Goal: Use online tool/utility: Utilize a website feature to perform a specific function

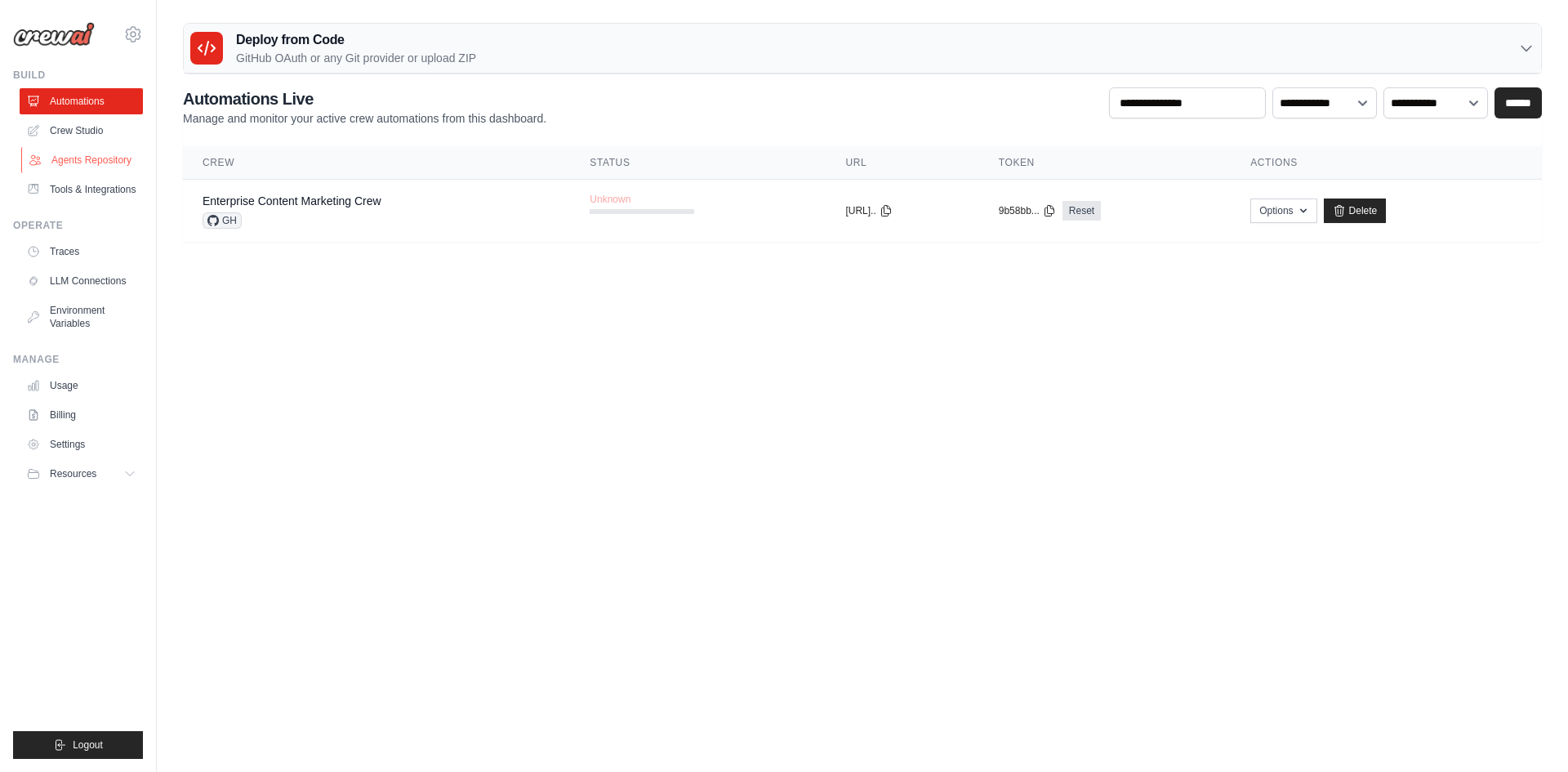
click at [80, 157] on link "Agents Repository" at bounding box center [82, 159] width 123 height 26
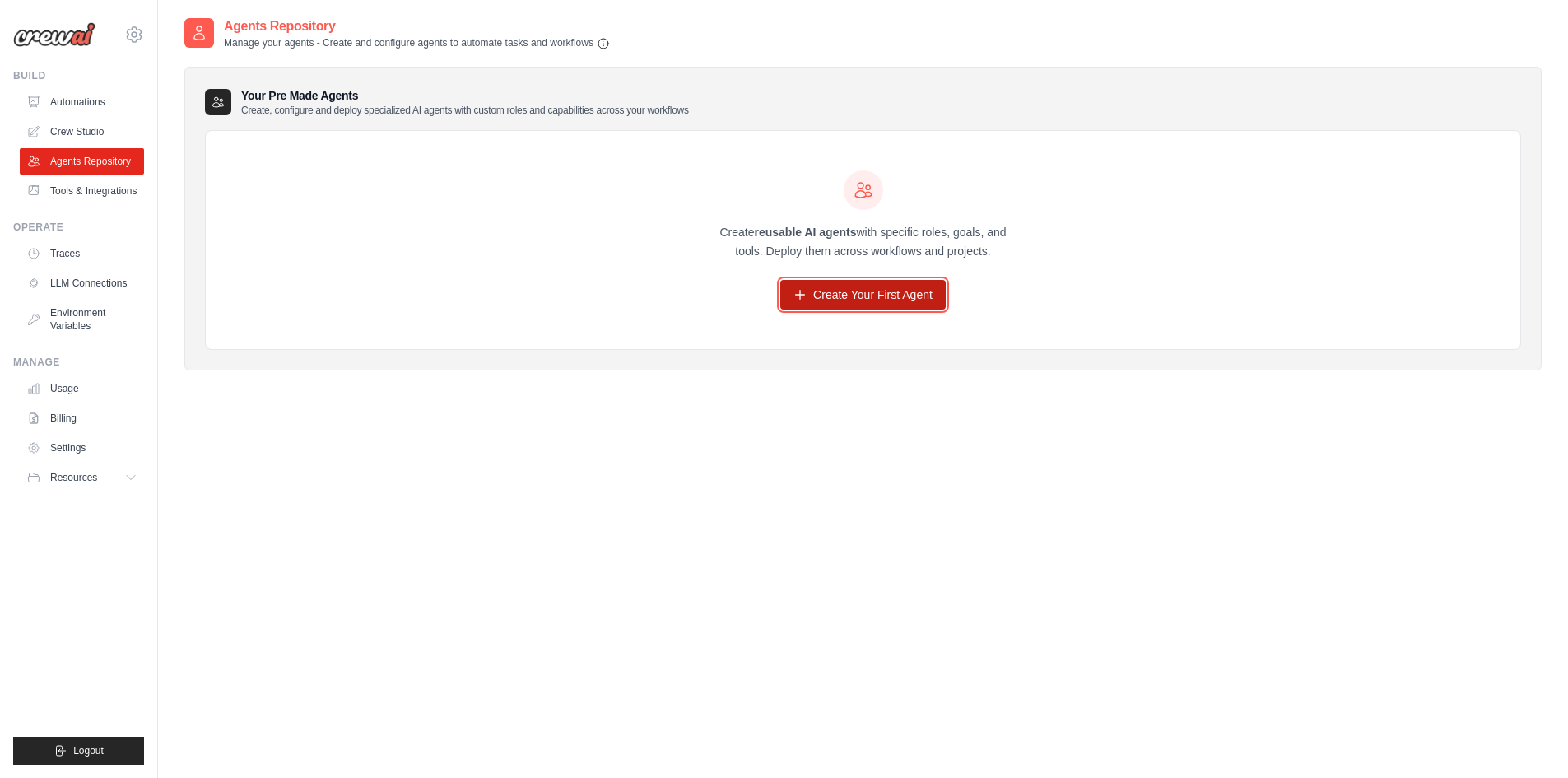
click at [832, 291] on link "Create Your First Agent" at bounding box center [863, 294] width 165 height 30
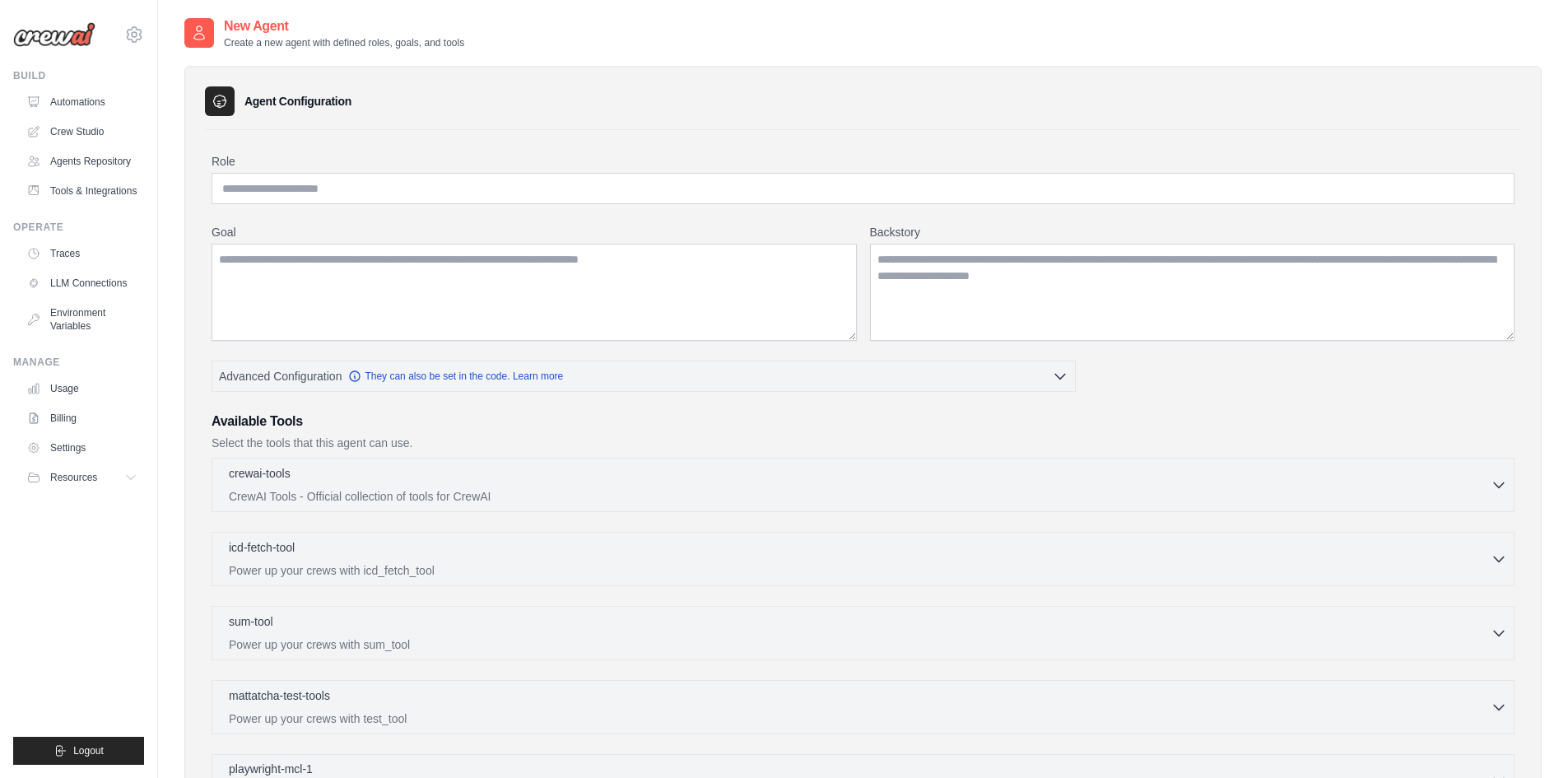
click at [591, 484] on div "crewai-tools 0 selected CrewAI Tools - Official collection of tools for CrewAI" at bounding box center [859, 484] width 1262 height 39
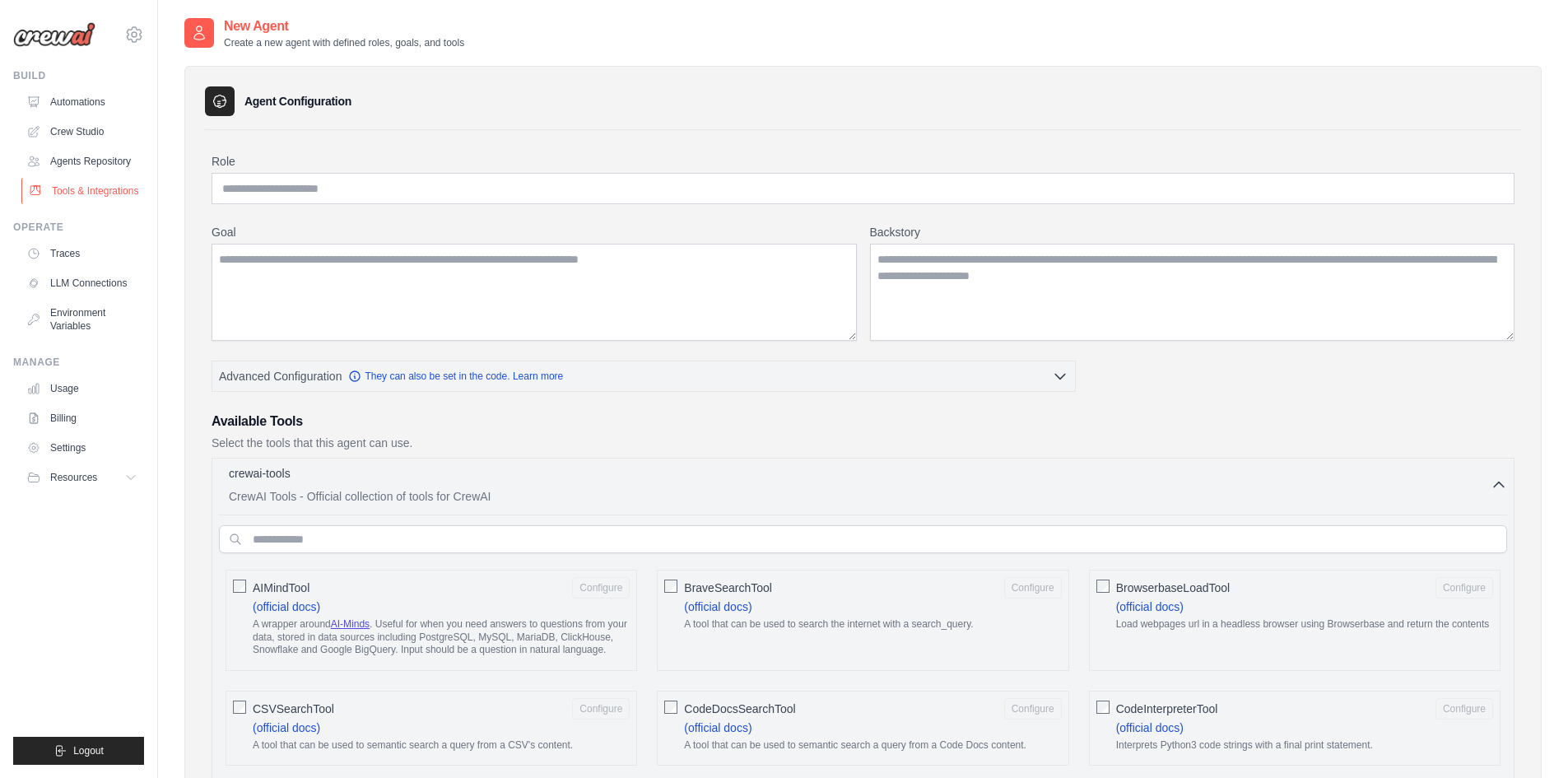
click at [110, 191] on link "Tools & Integrations" at bounding box center [83, 190] width 124 height 26
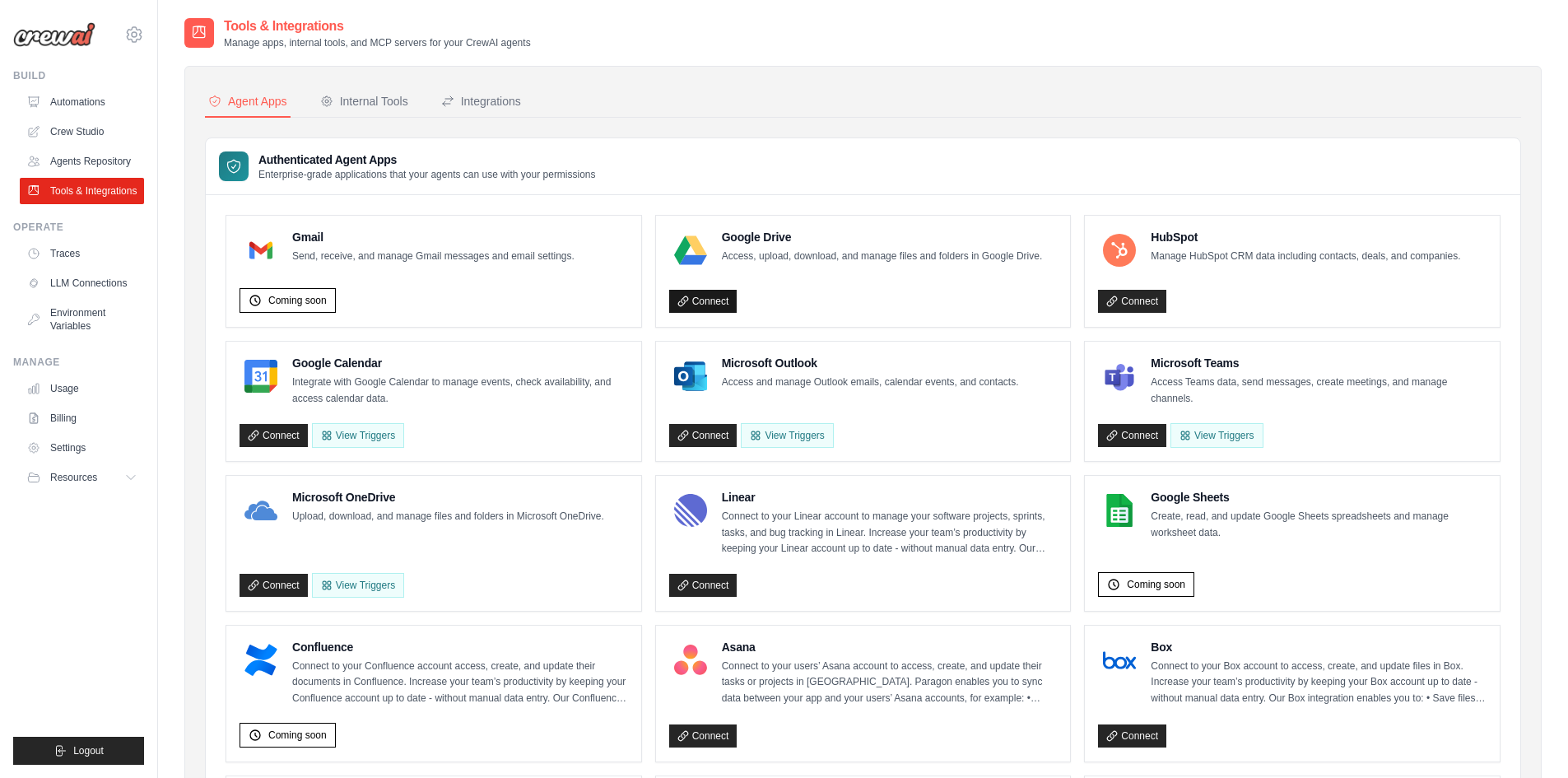
click at [697, 298] on link "Connect" at bounding box center [703, 302] width 68 height 23
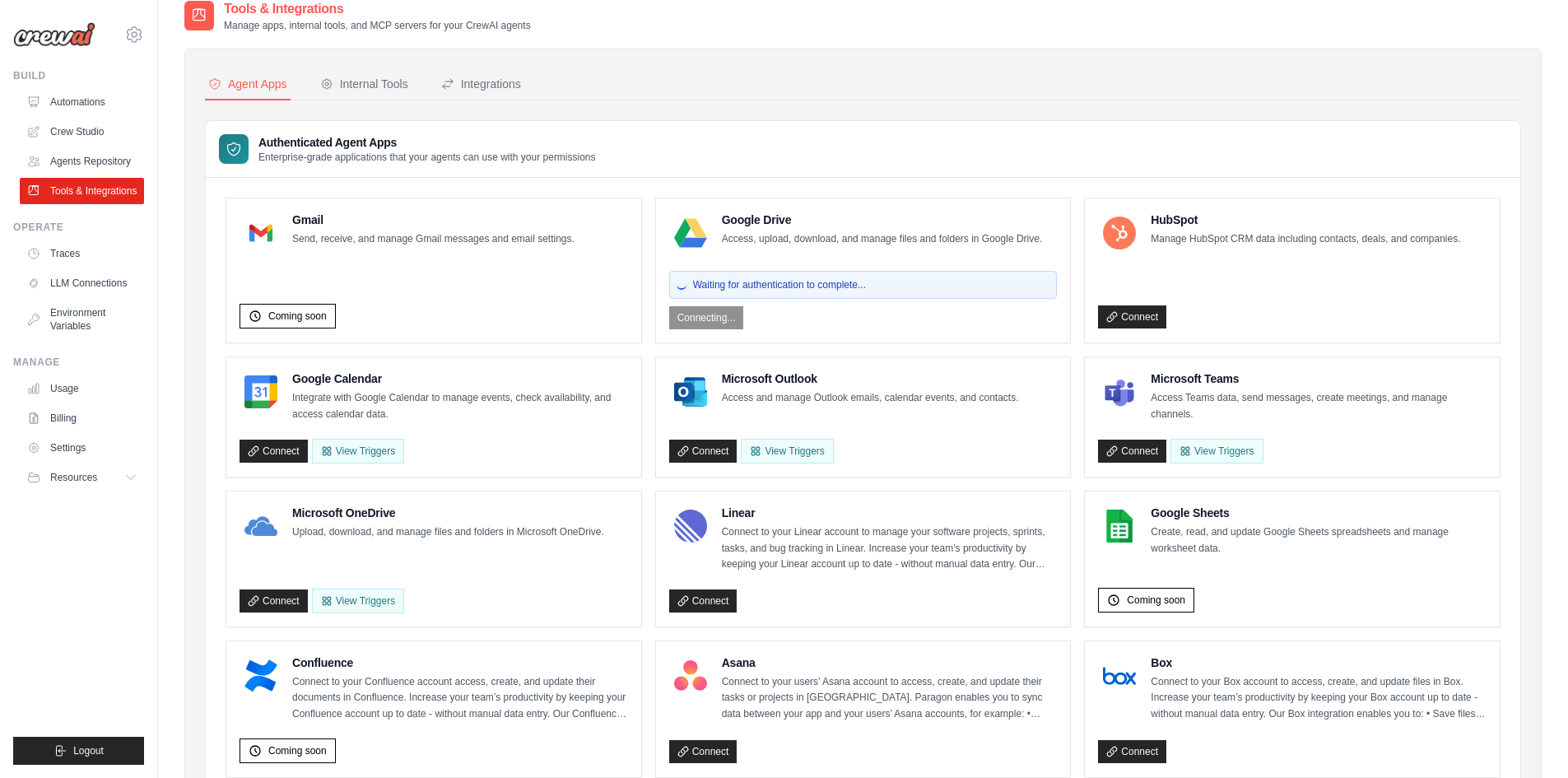
scroll to position [14, 0]
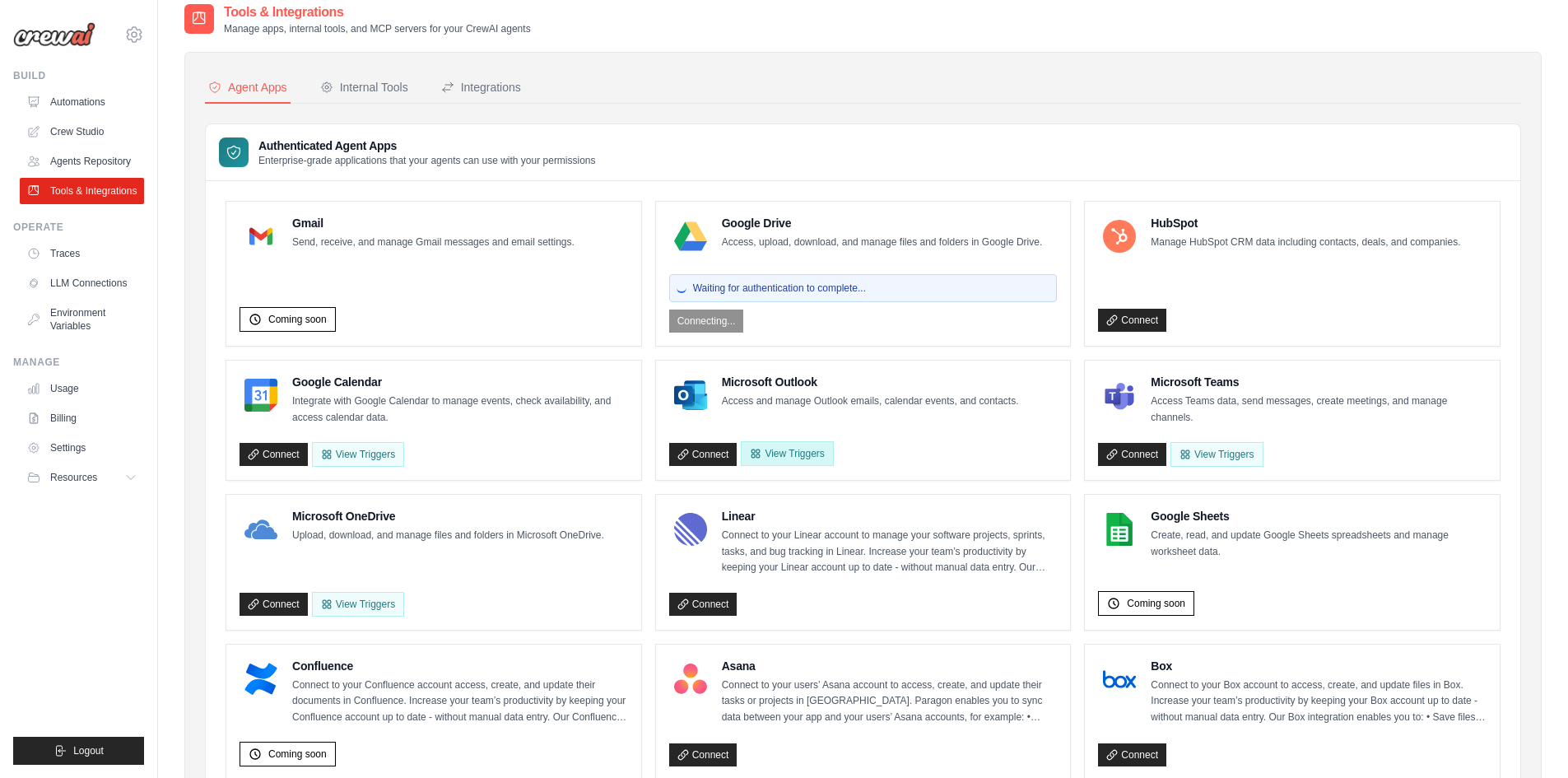
click at [773, 448] on button "View Triggers" at bounding box center [787, 454] width 92 height 25
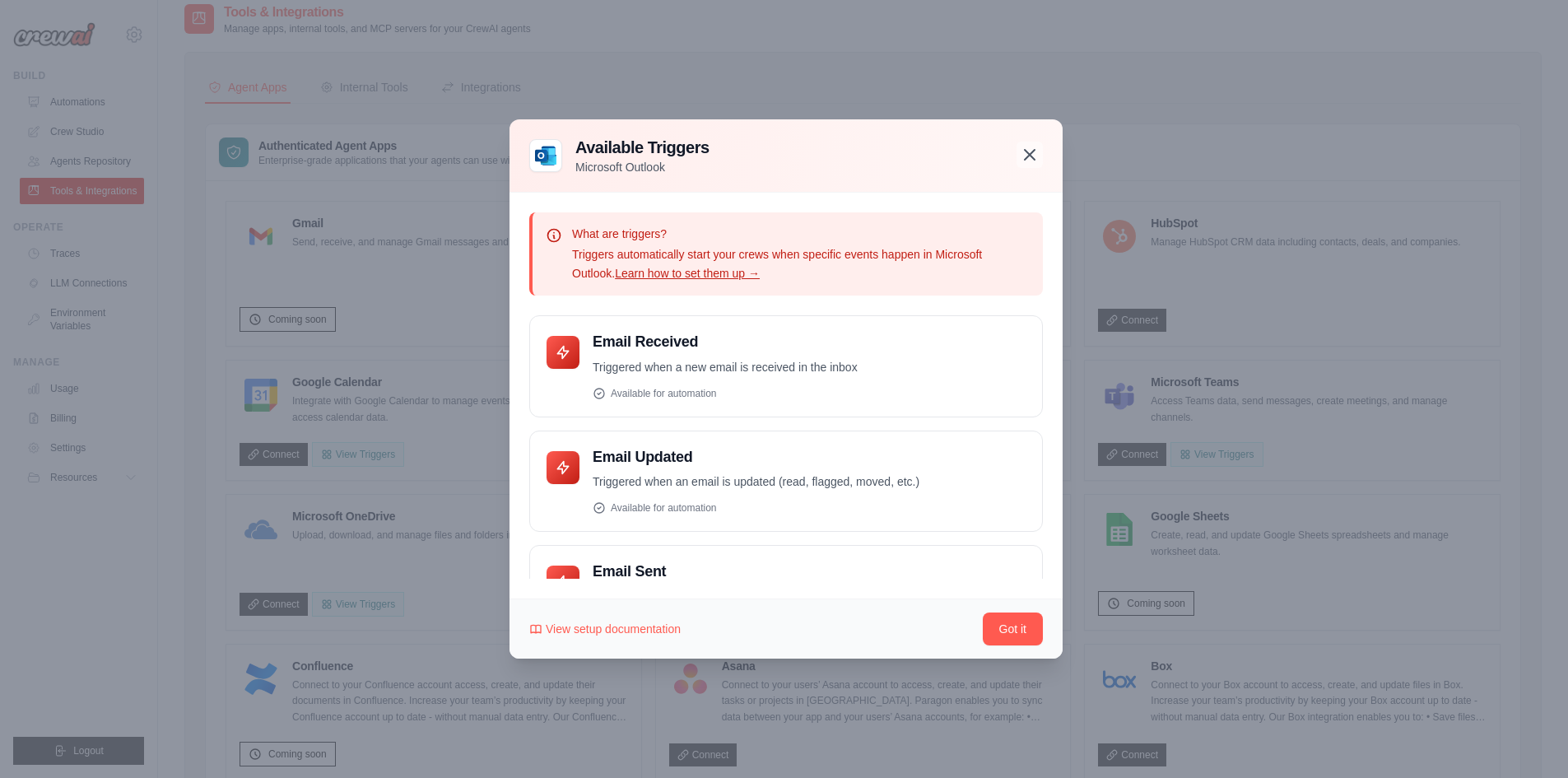
click at [1033, 163] on icon "button" at bounding box center [1029, 155] width 20 height 20
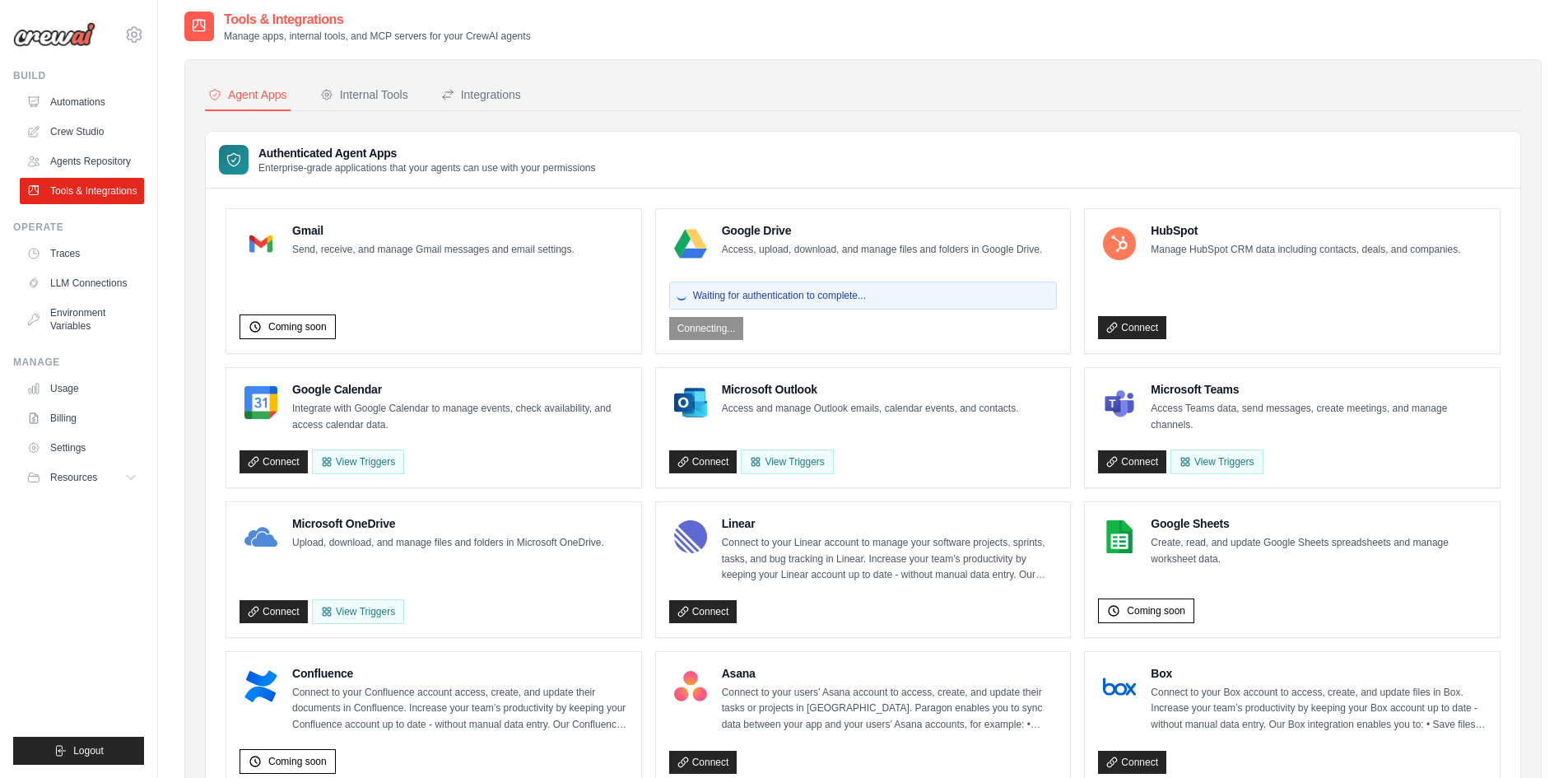
scroll to position [0, 0]
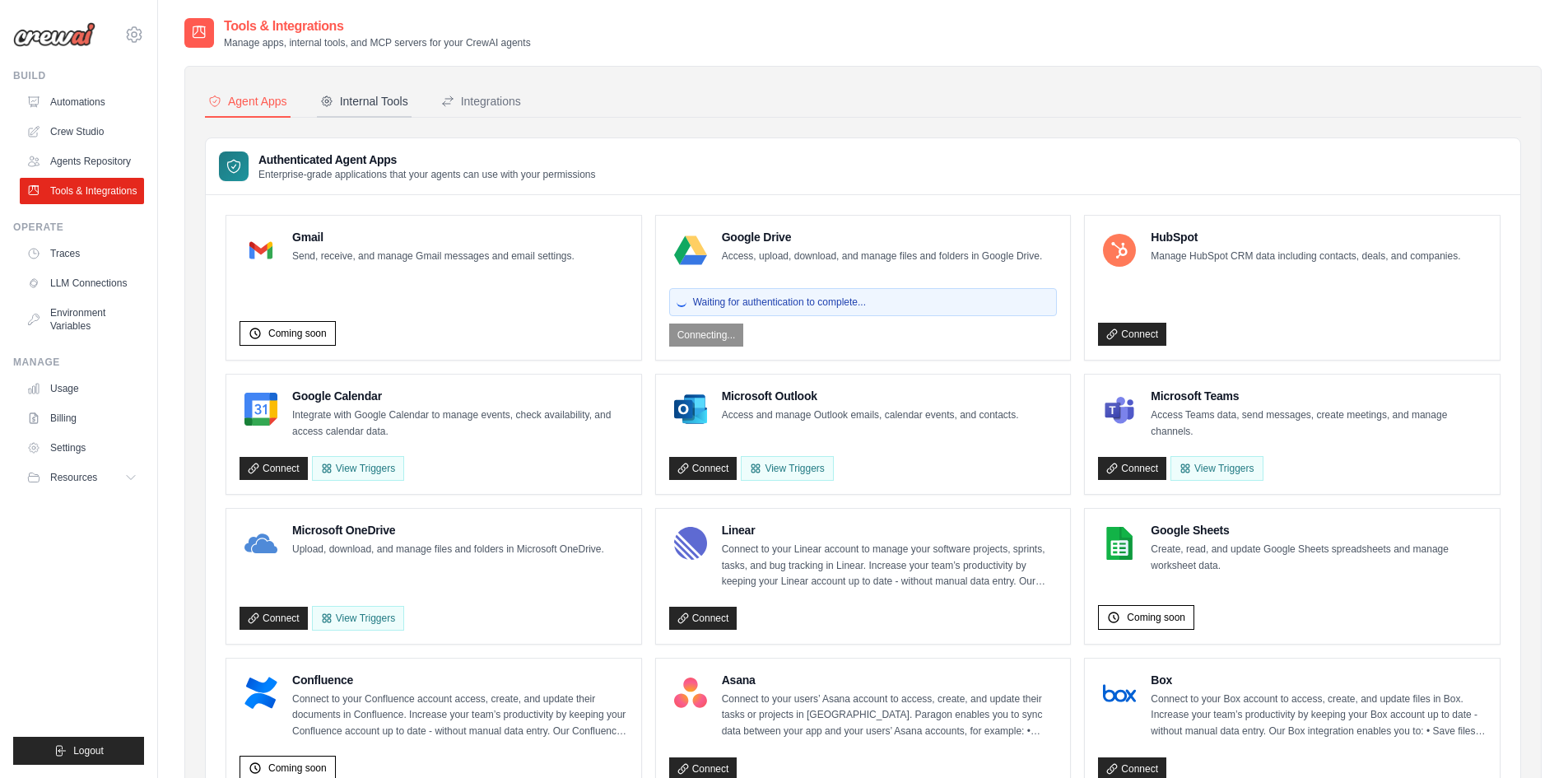
click at [389, 97] on div "Internal Tools" at bounding box center [364, 101] width 88 height 16
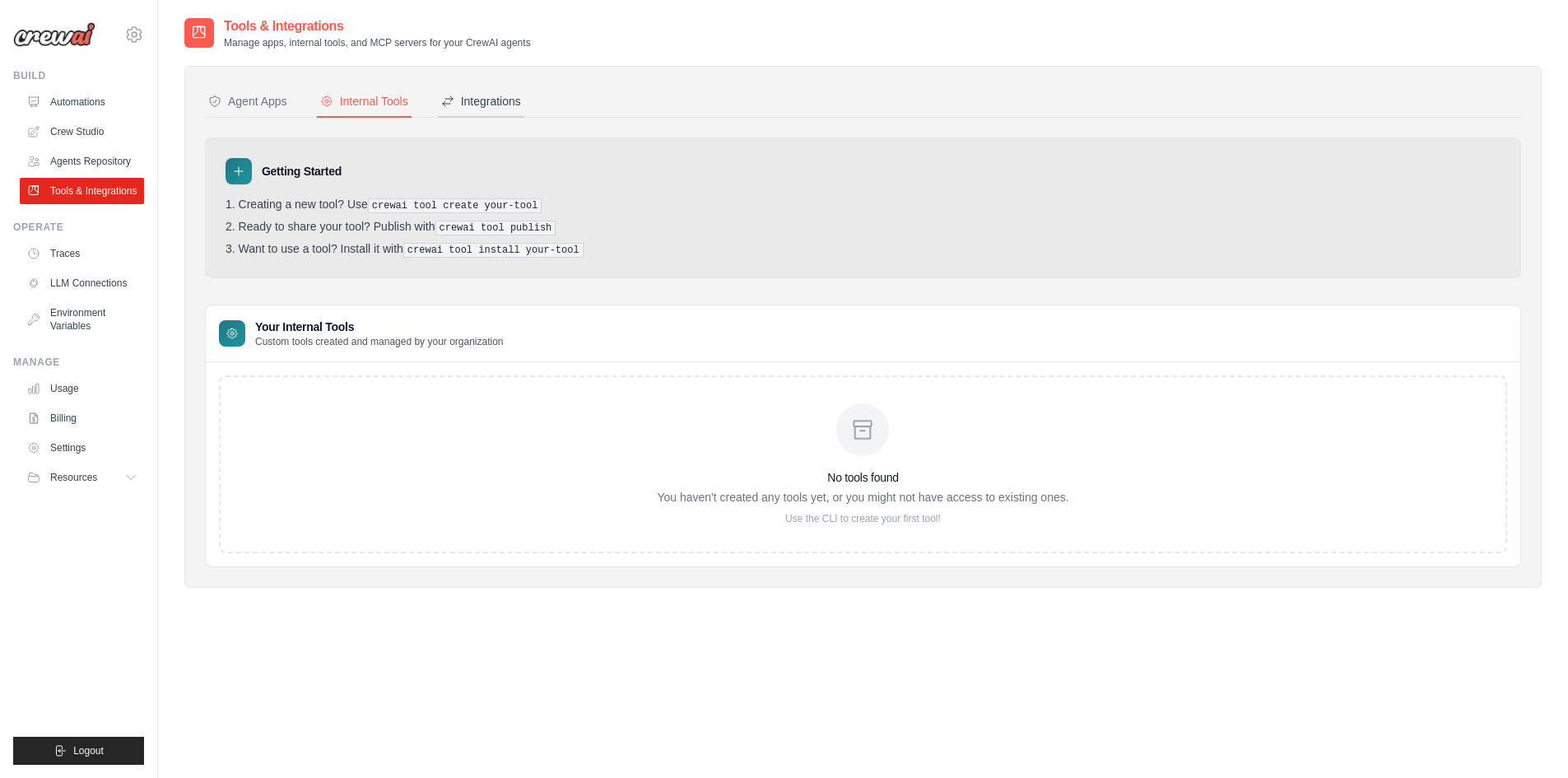
click at [507, 101] on div "Integrations" at bounding box center [481, 101] width 80 height 16
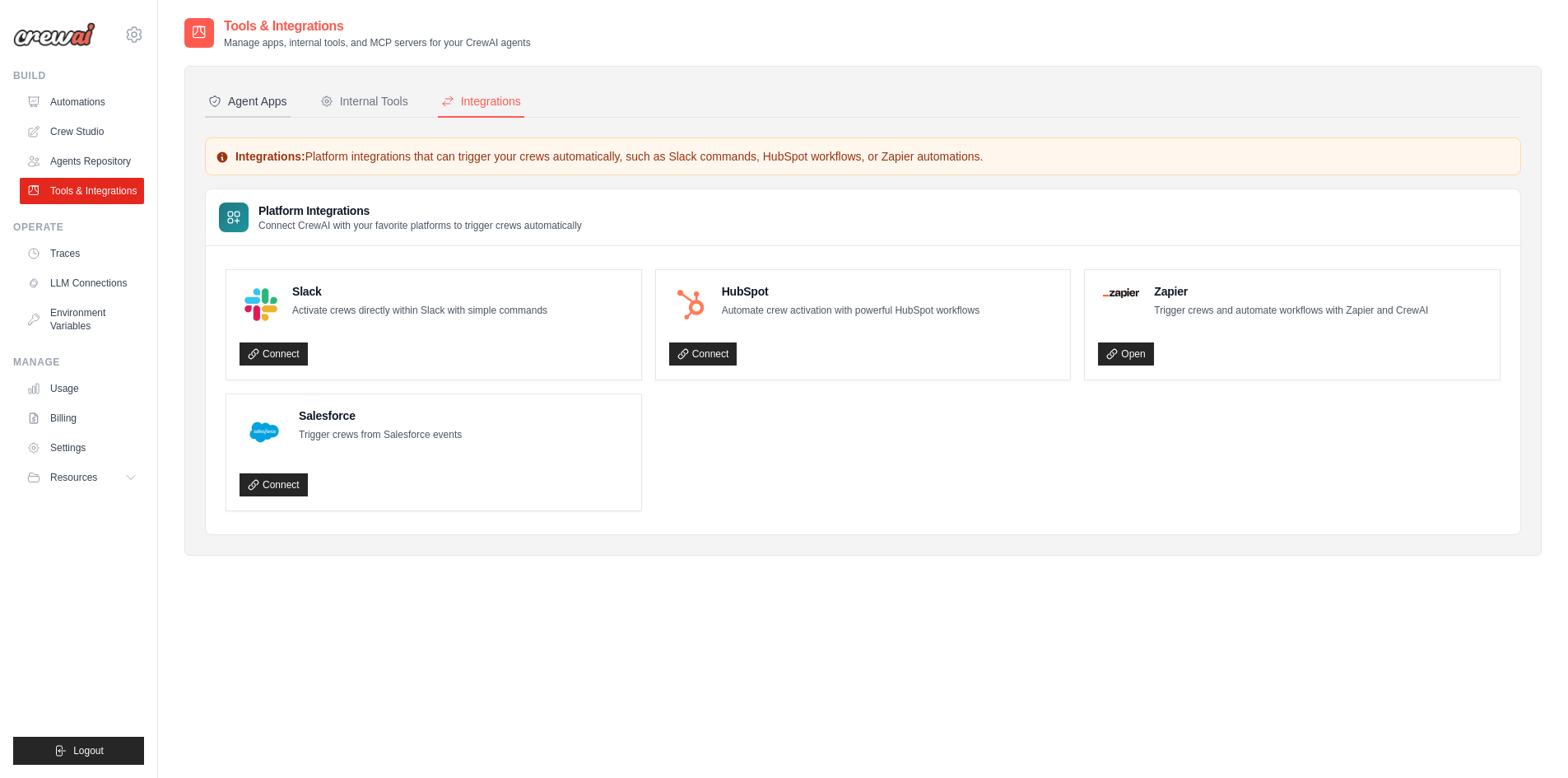
click at [268, 109] on button "Agent Apps" at bounding box center [247, 102] width 85 height 32
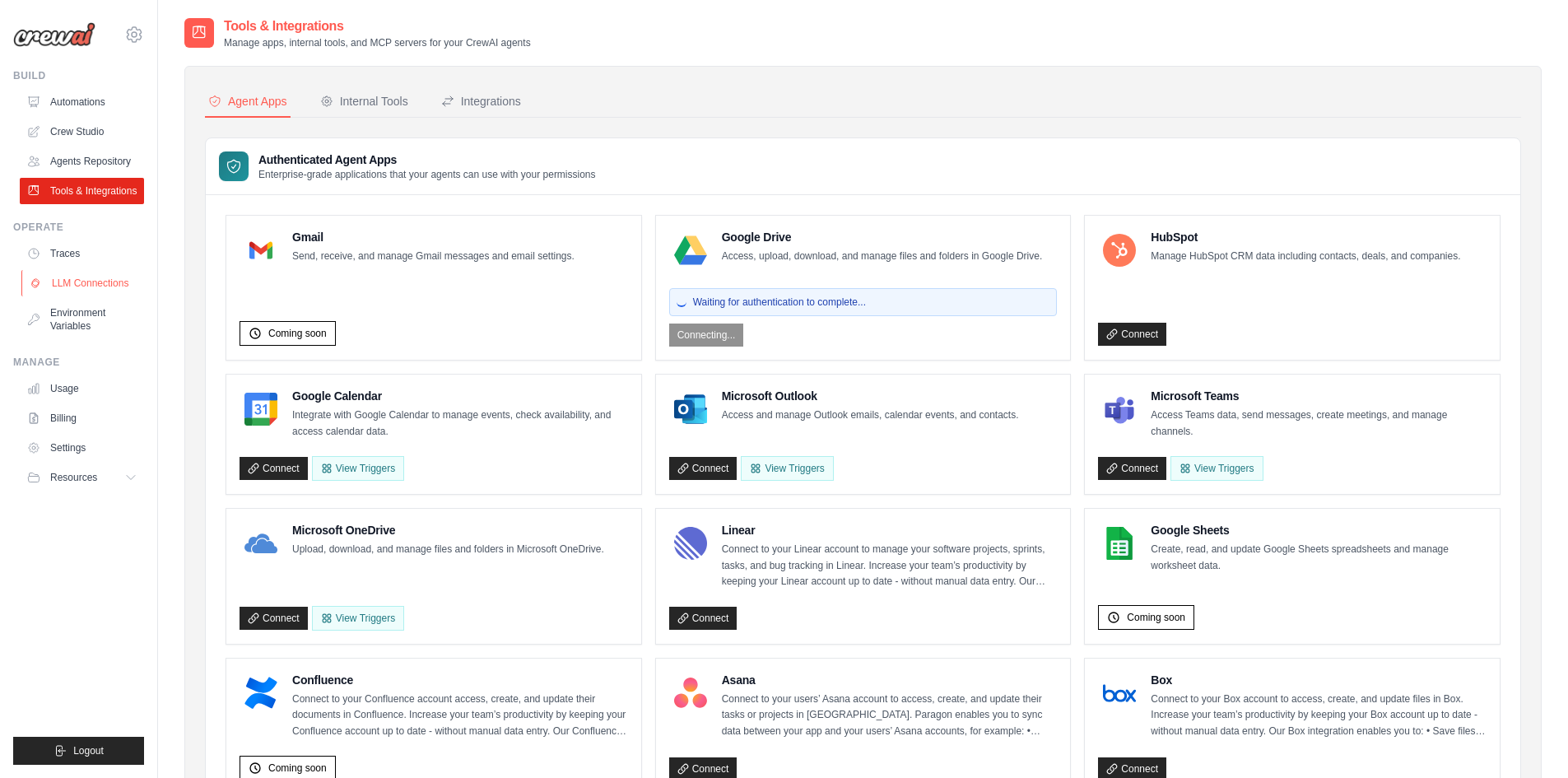
click at [89, 280] on link "LLM Connections" at bounding box center [83, 282] width 124 height 26
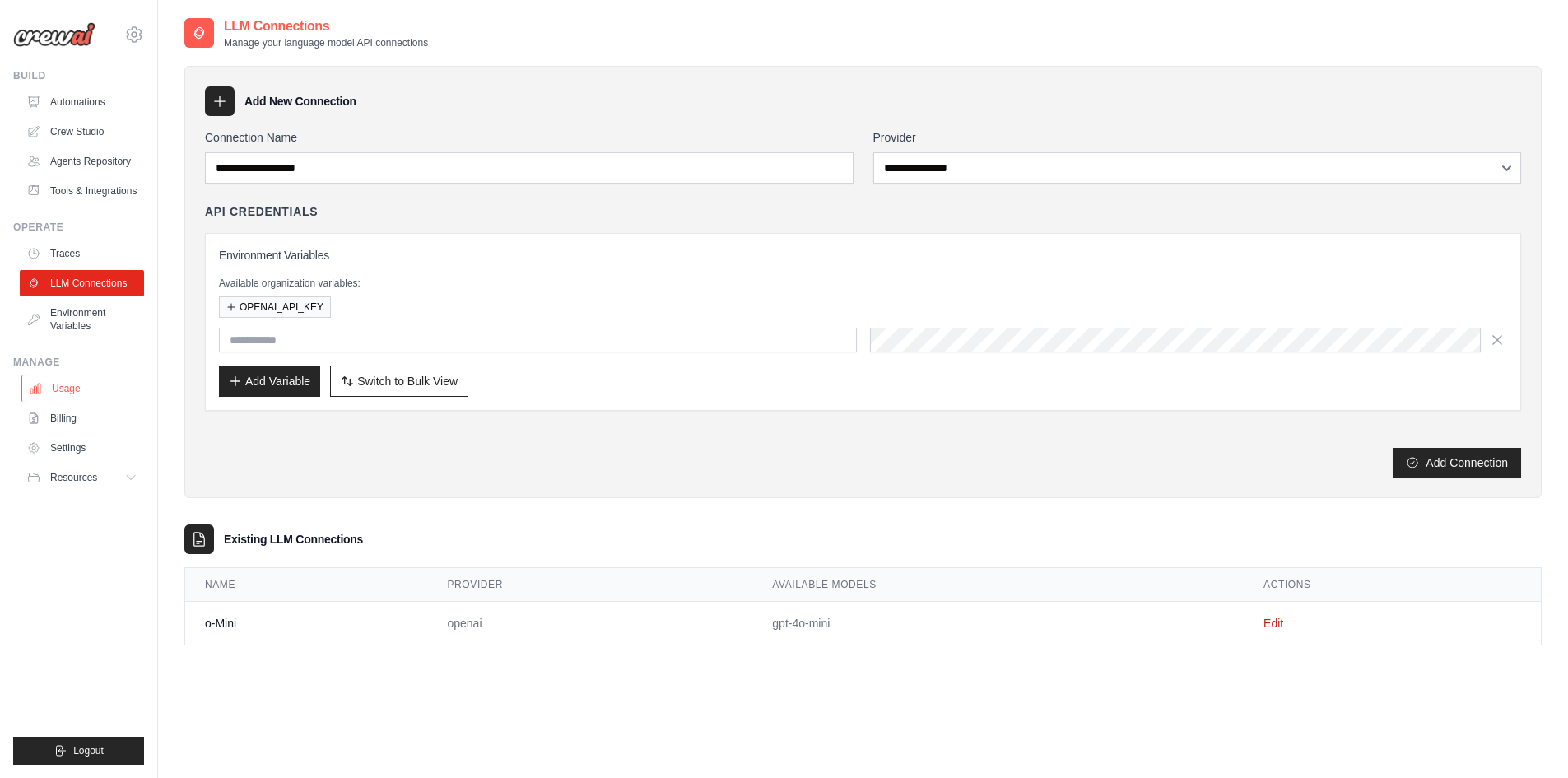
click at [60, 386] on link "Usage" at bounding box center [83, 388] width 124 height 26
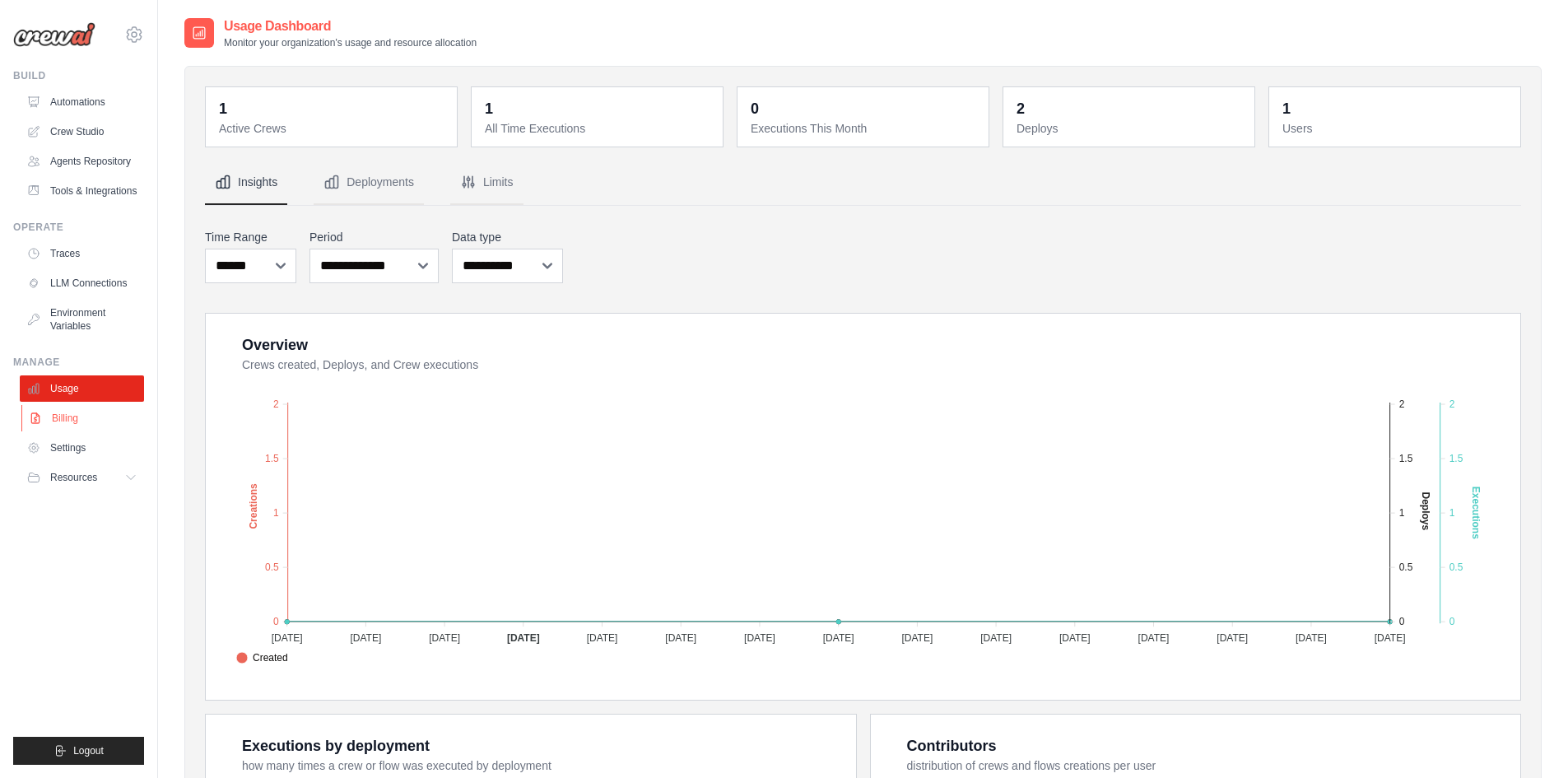
click at [67, 421] on link "Billing" at bounding box center [83, 418] width 124 height 26
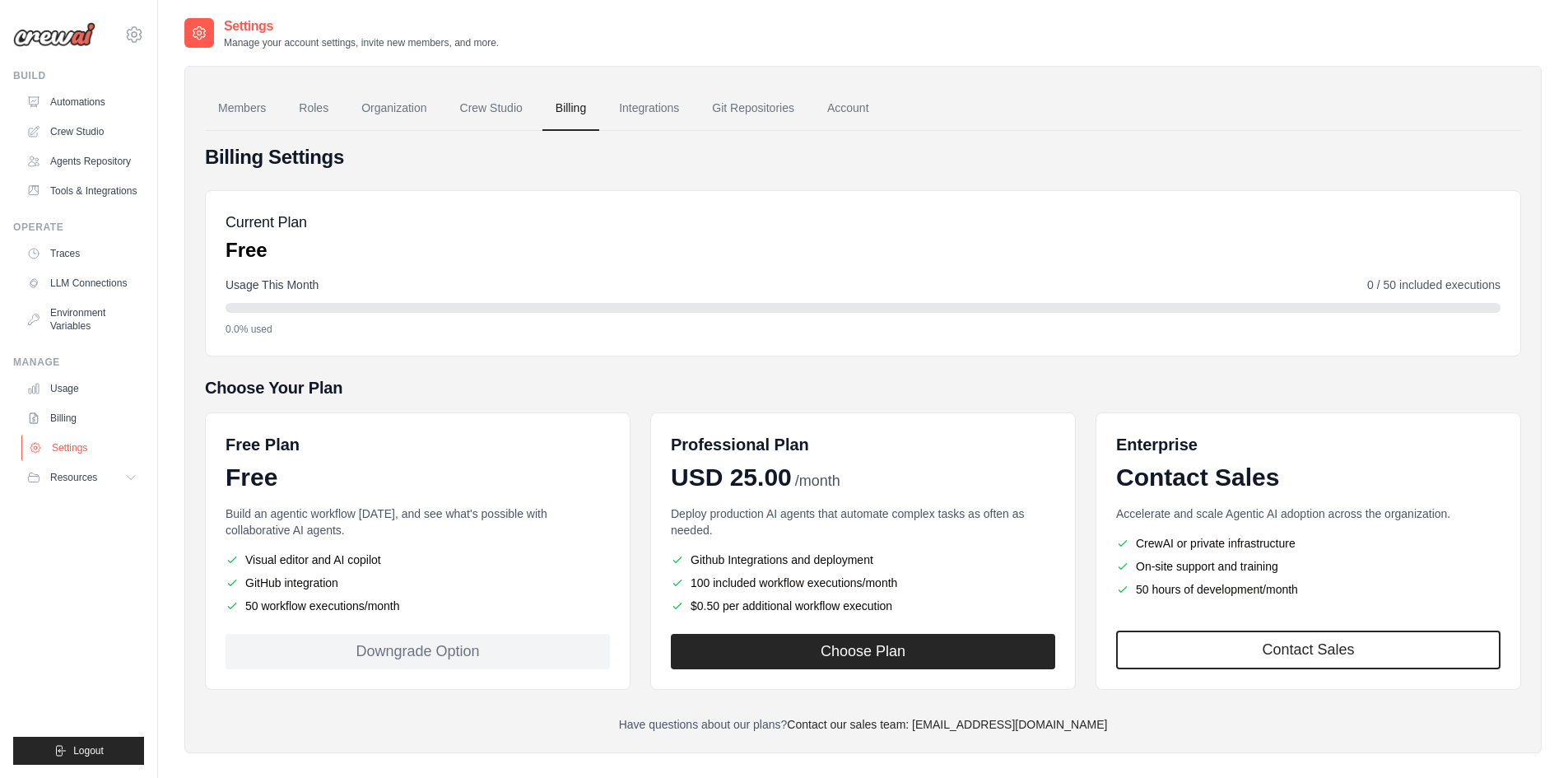
click at [66, 447] on link "Settings" at bounding box center [83, 448] width 124 height 26
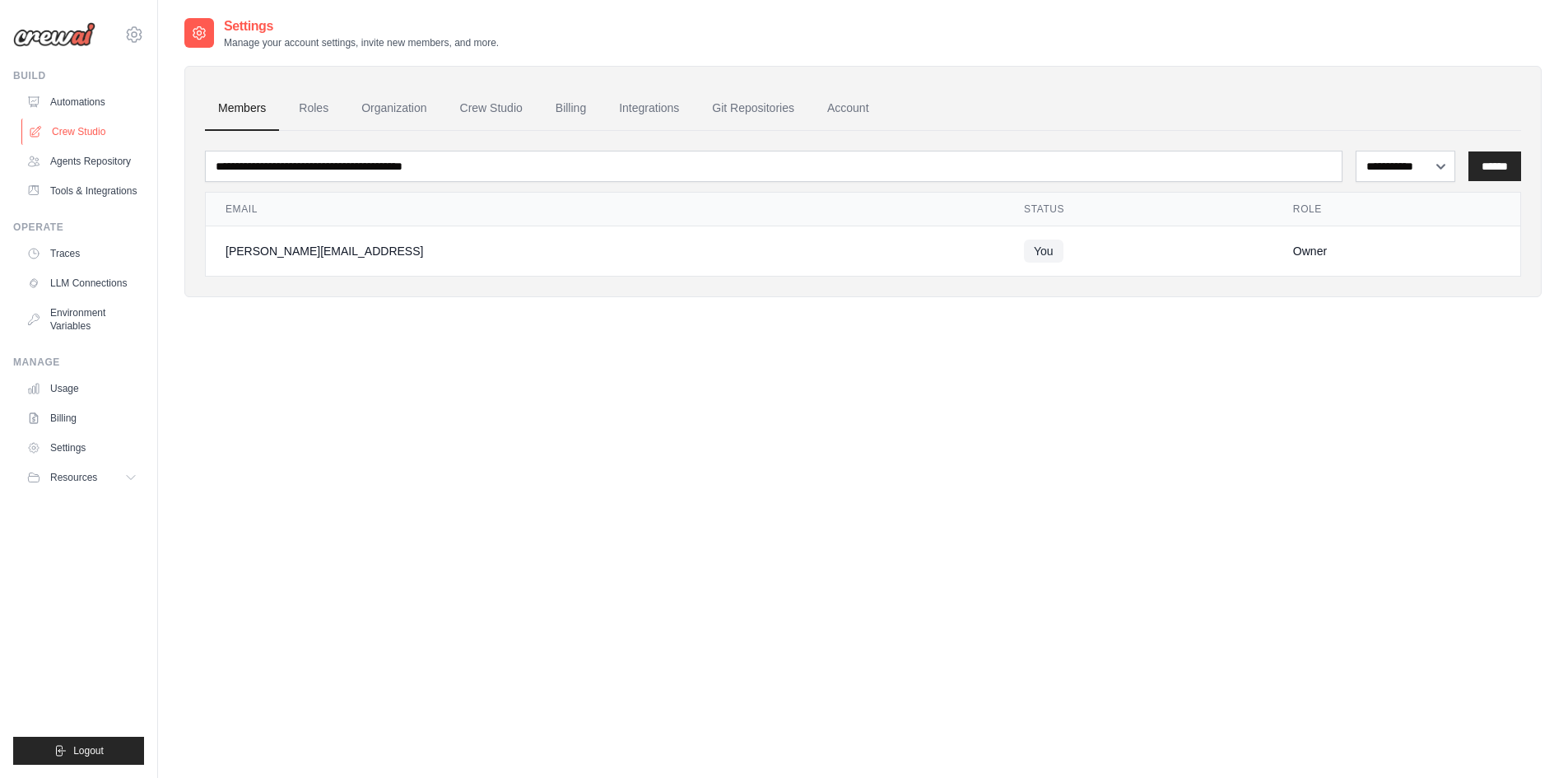
click at [82, 130] on link "Crew Studio" at bounding box center [83, 131] width 124 height 26
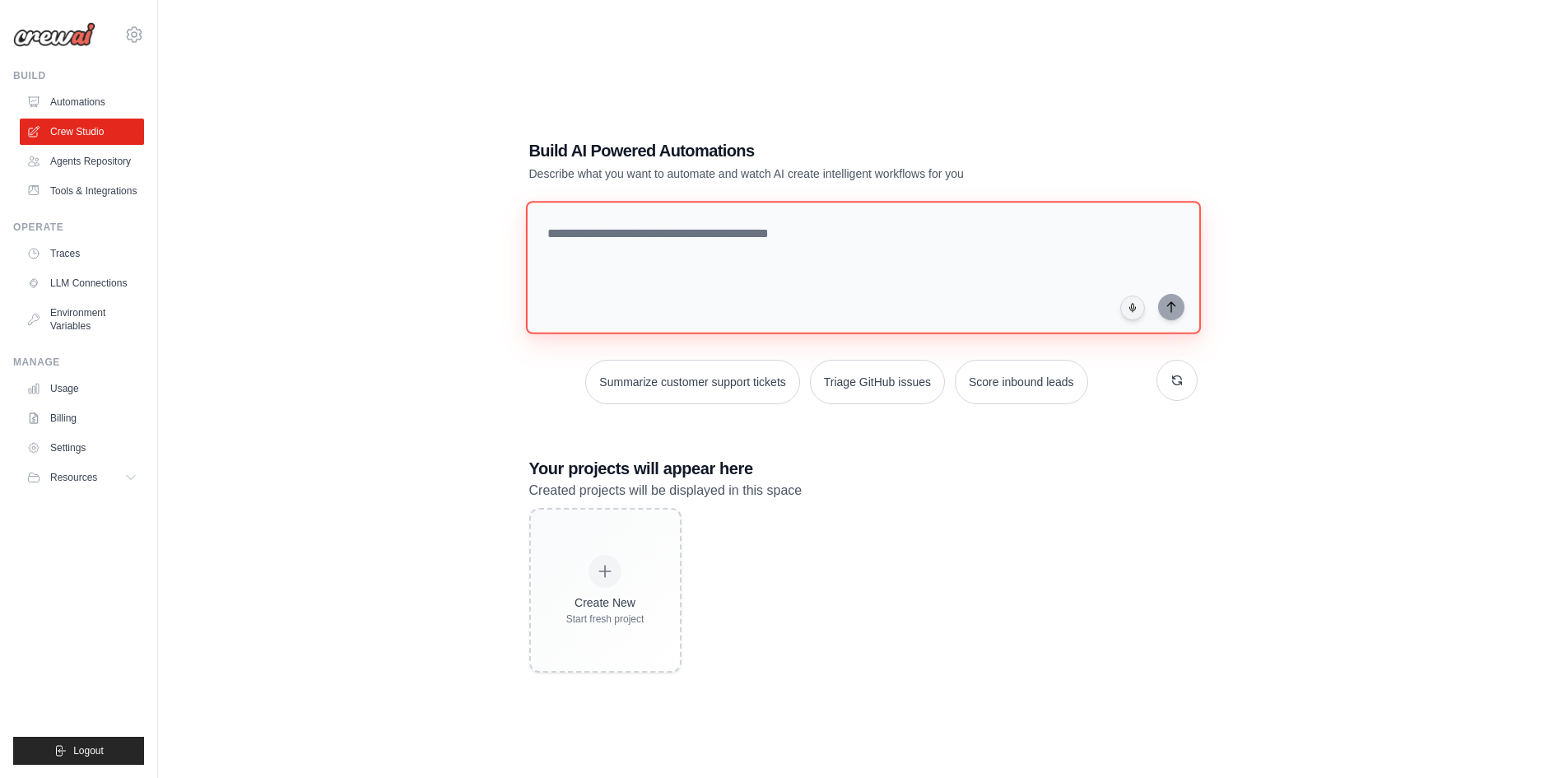
click at [578, 244] on textarea at bounding box center [862, 267] width 675 height 134
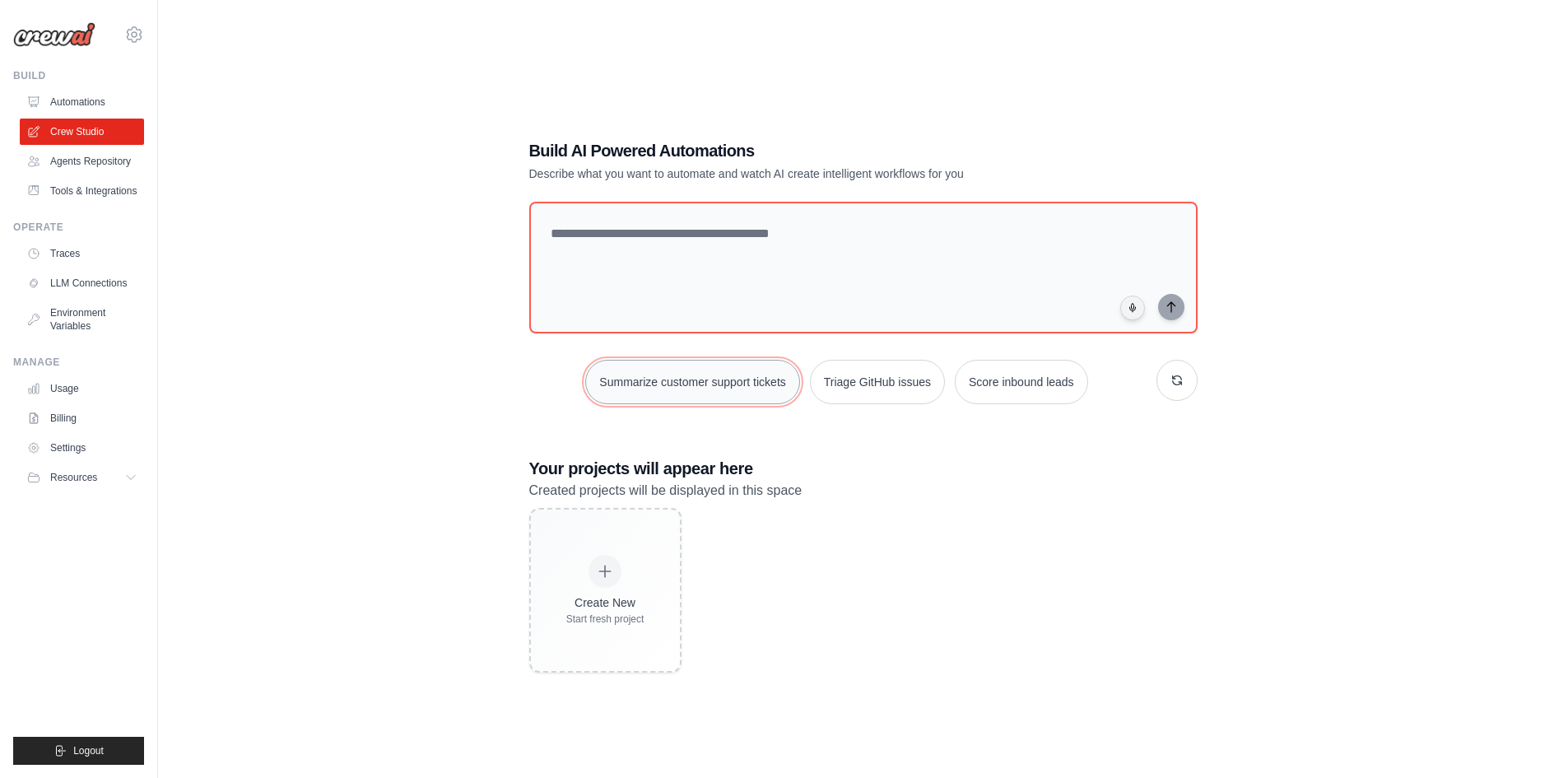
click at [648, 379] on button "Summarize customer support tickets" at bounding box center [692, 382] width 214 height 44
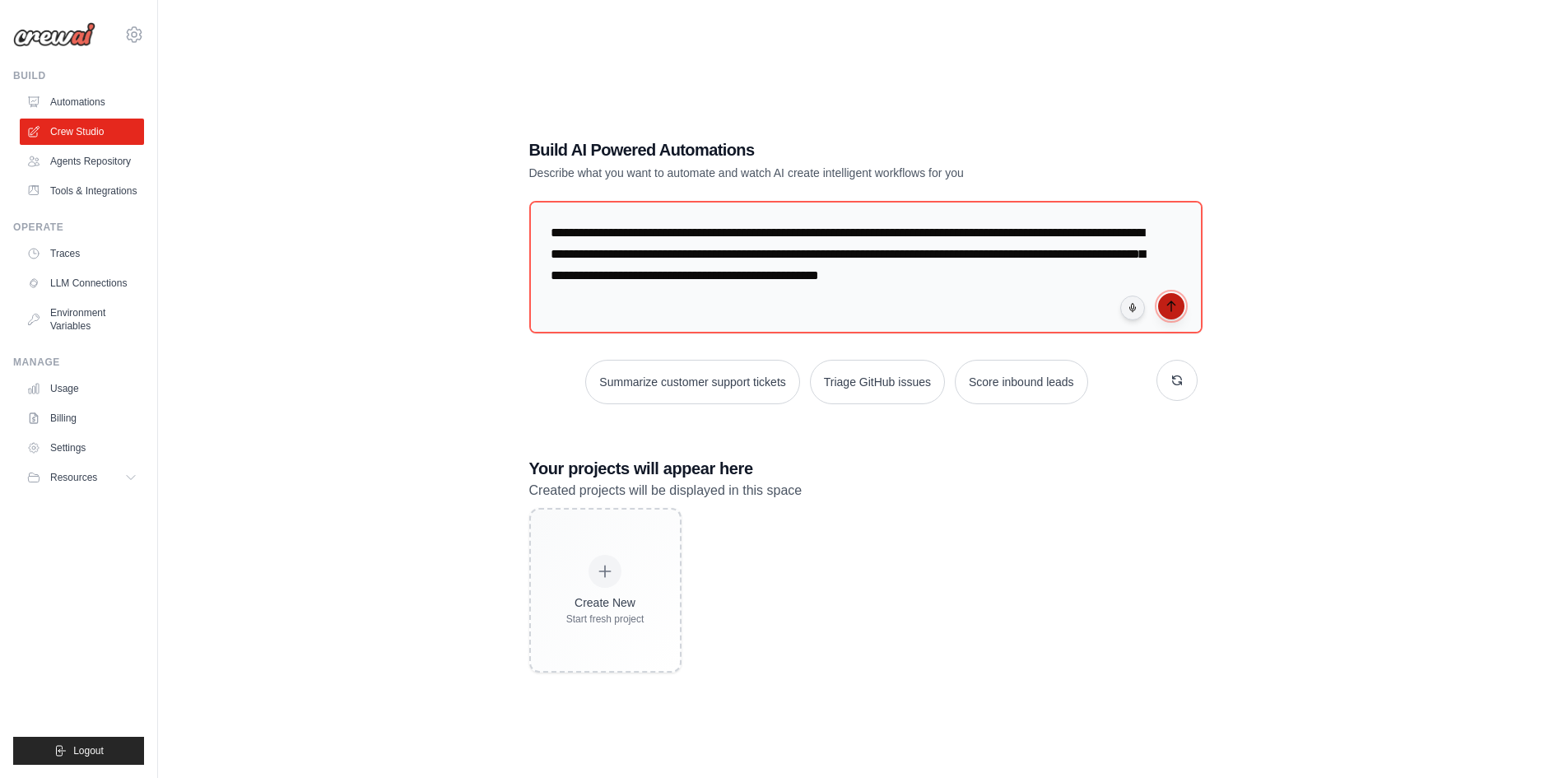
click at [1170, 303] on icon "submit" at bounding box center [1171, 306] width 8 height 10
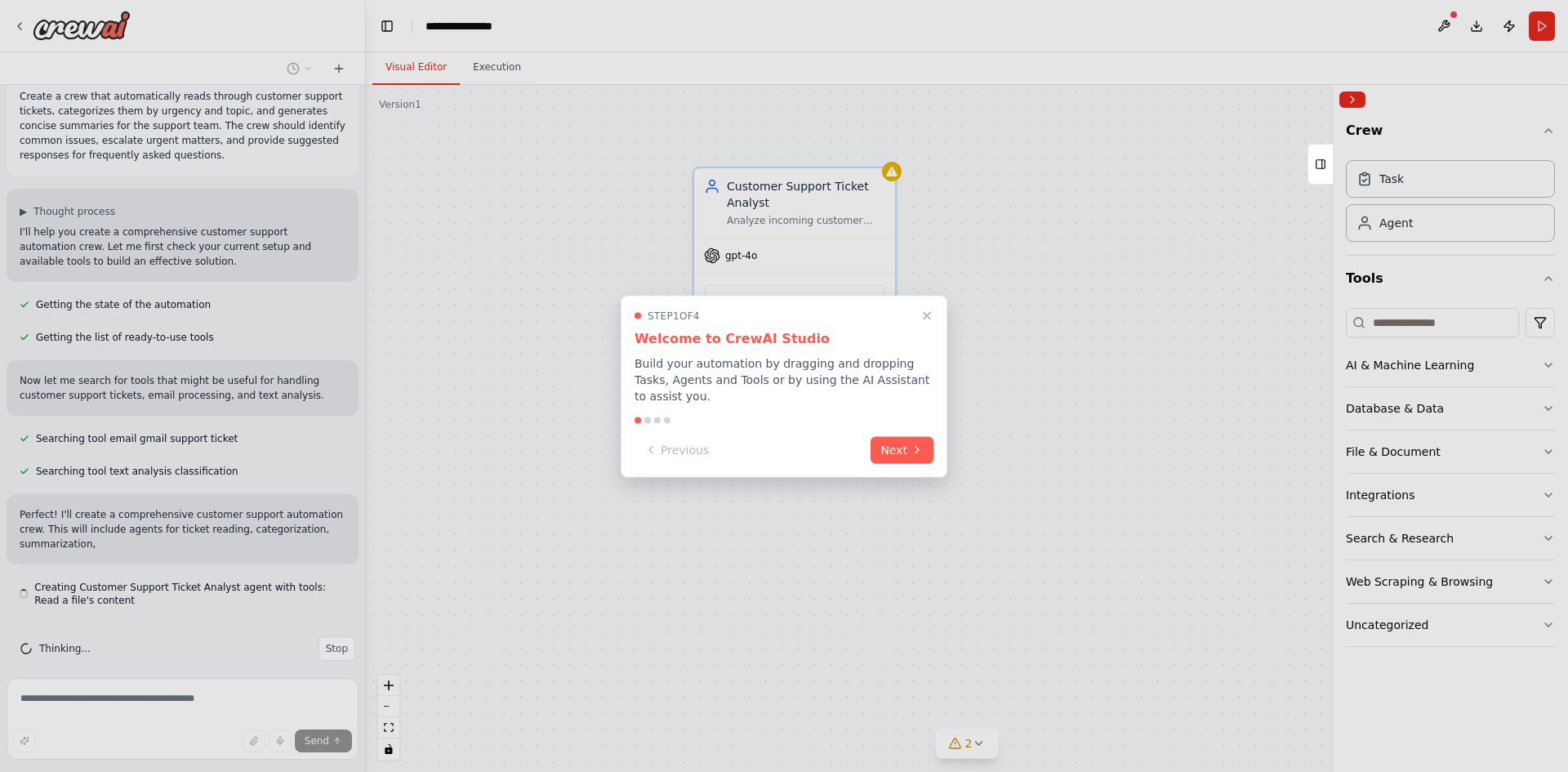
scroll to position [37, 0]
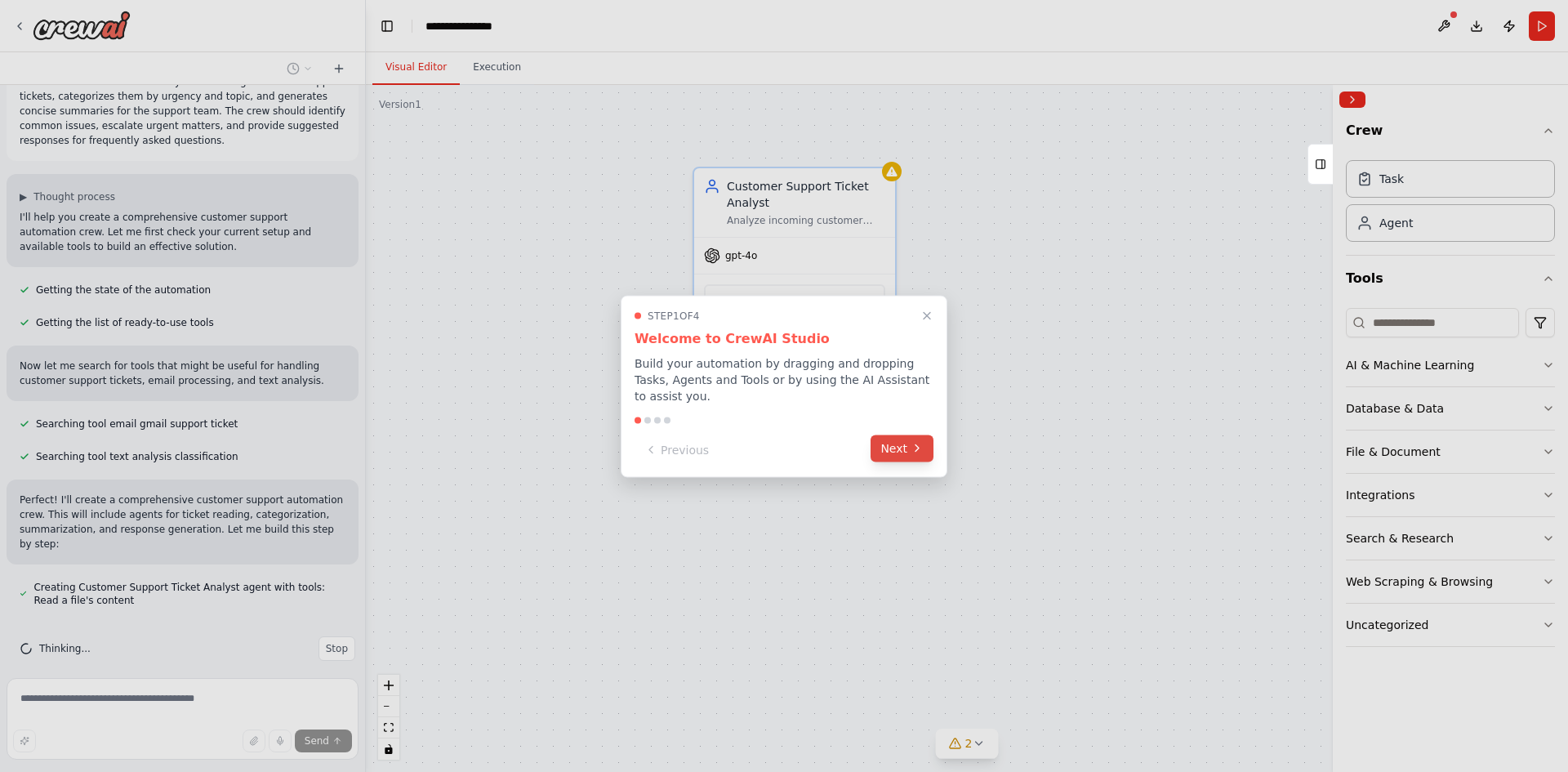
click at [895, 445] on button "Next" at bounding box center [902, 448] width 63 height 27
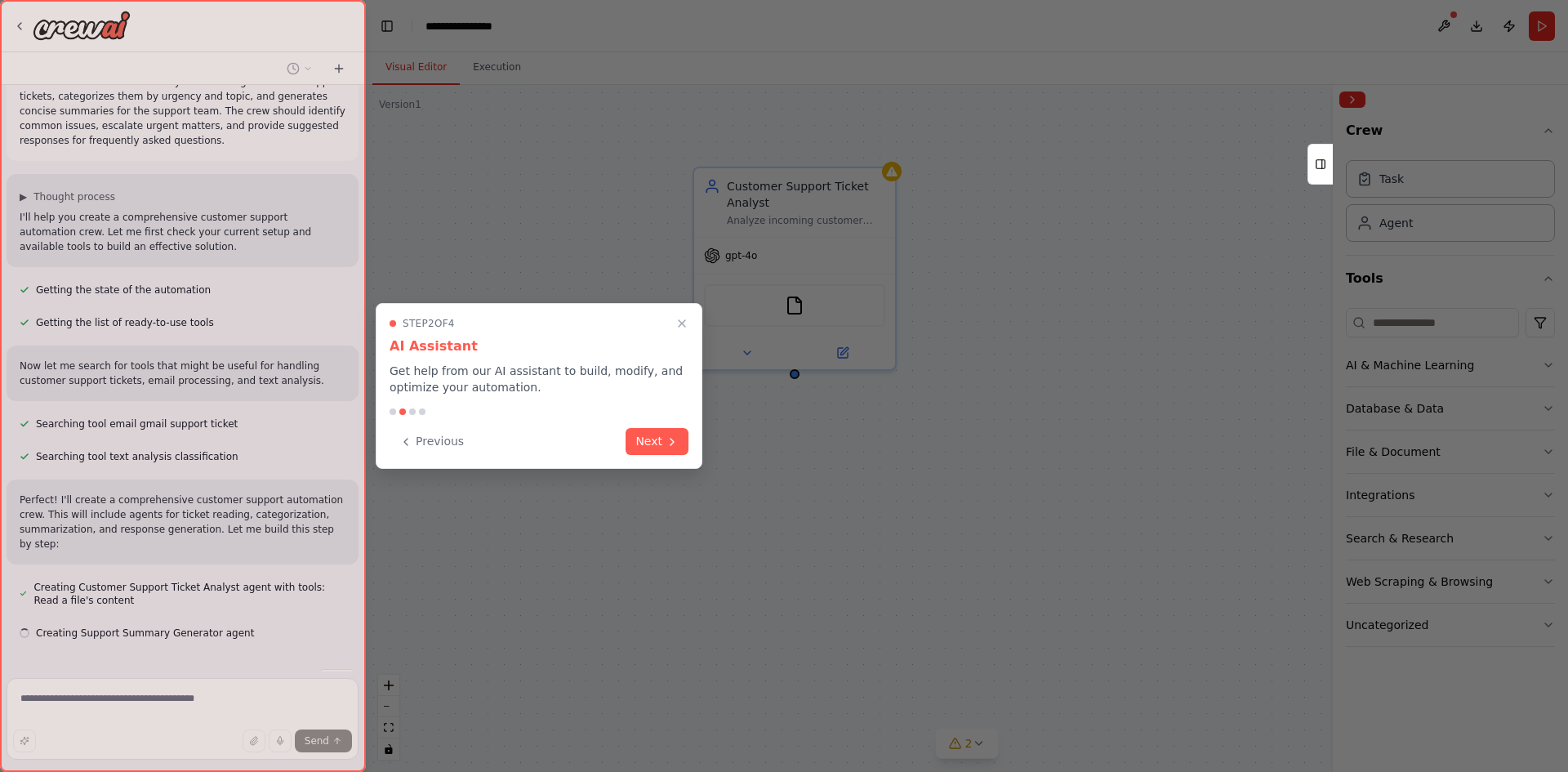
scroll to position [70, 0]
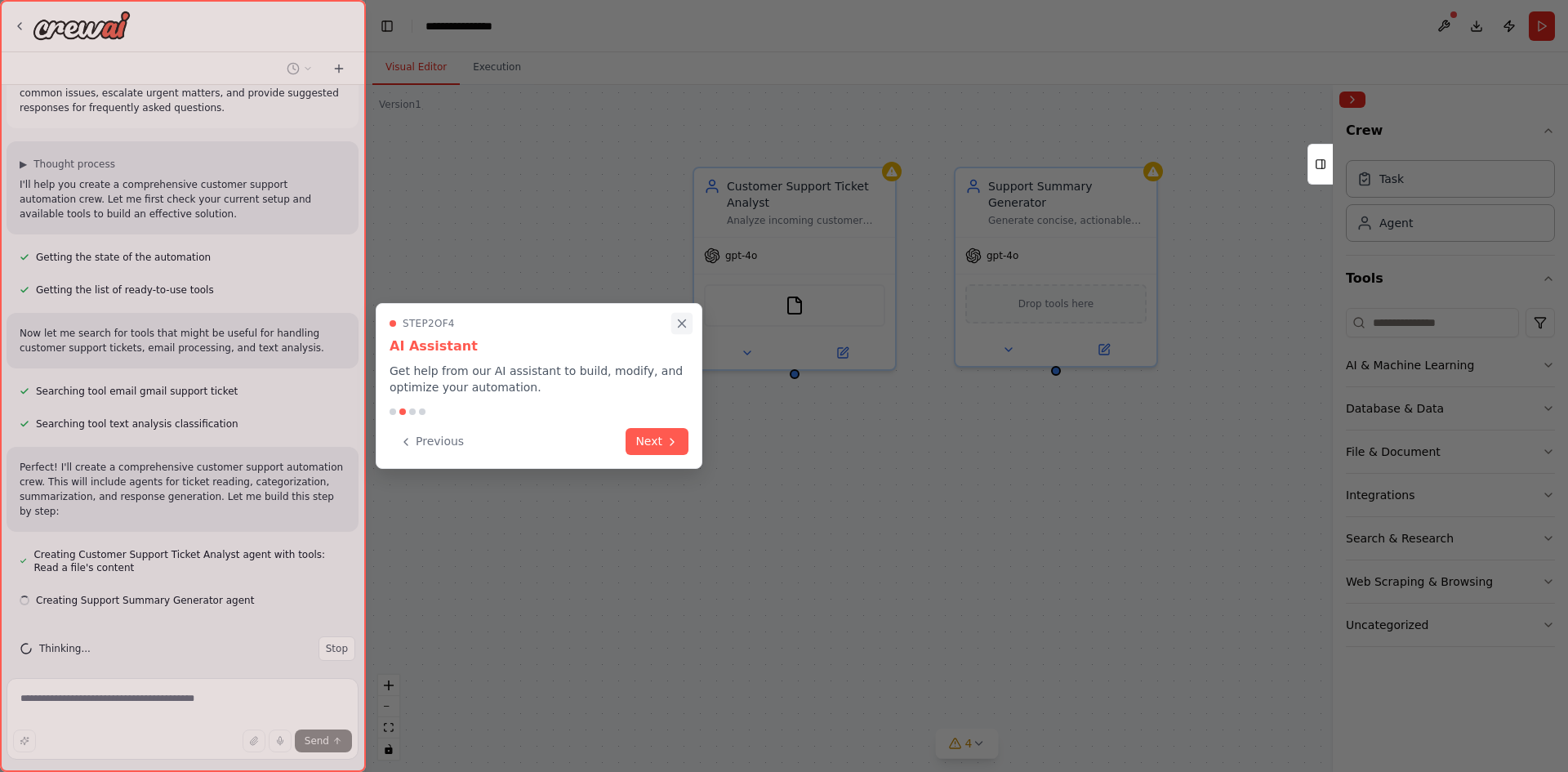
click at [689, 316] on icon "Close walkthrough" at bounding box center [681, 323] width 14 height 14
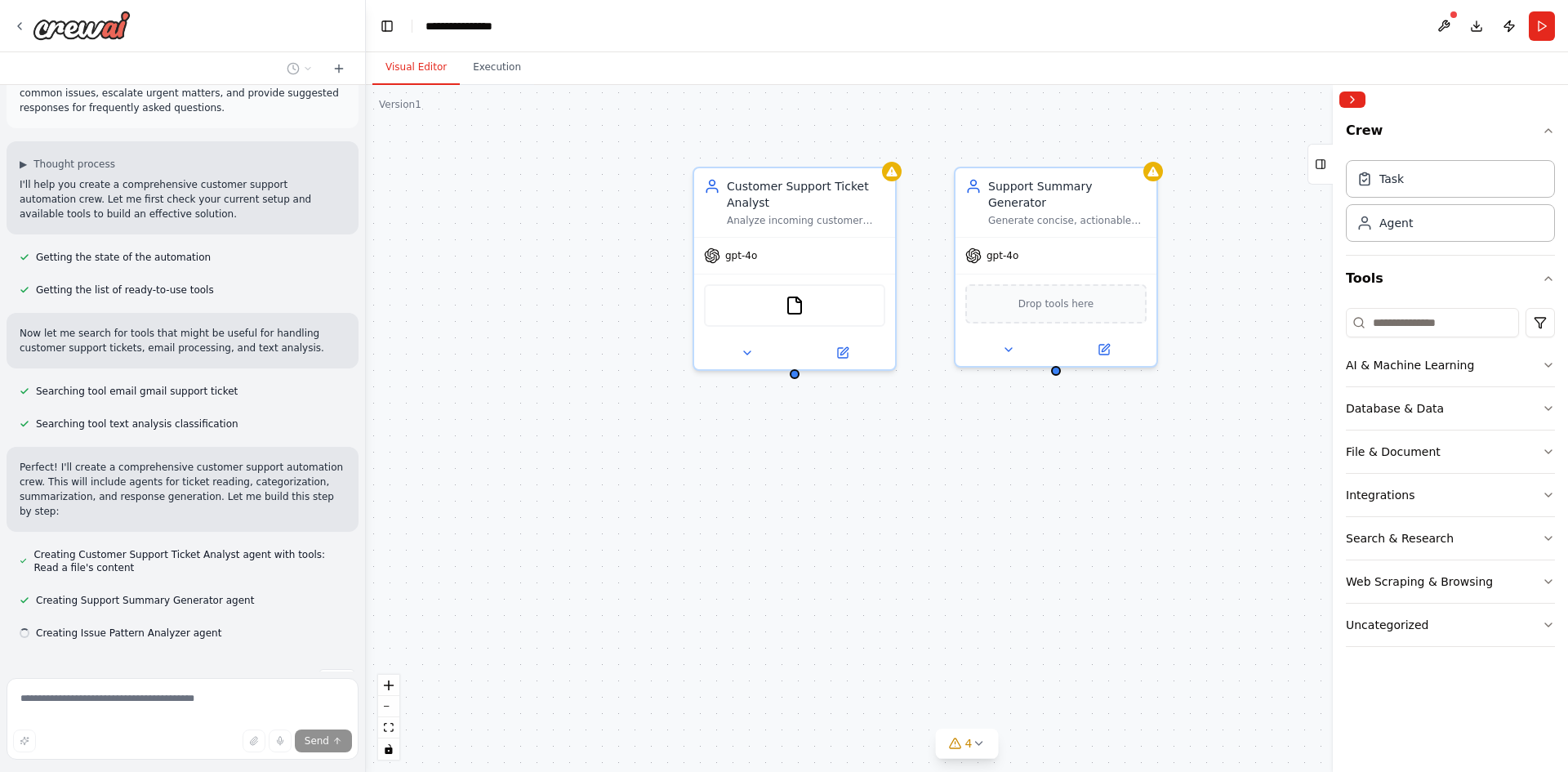
scroll to position [102, 0]
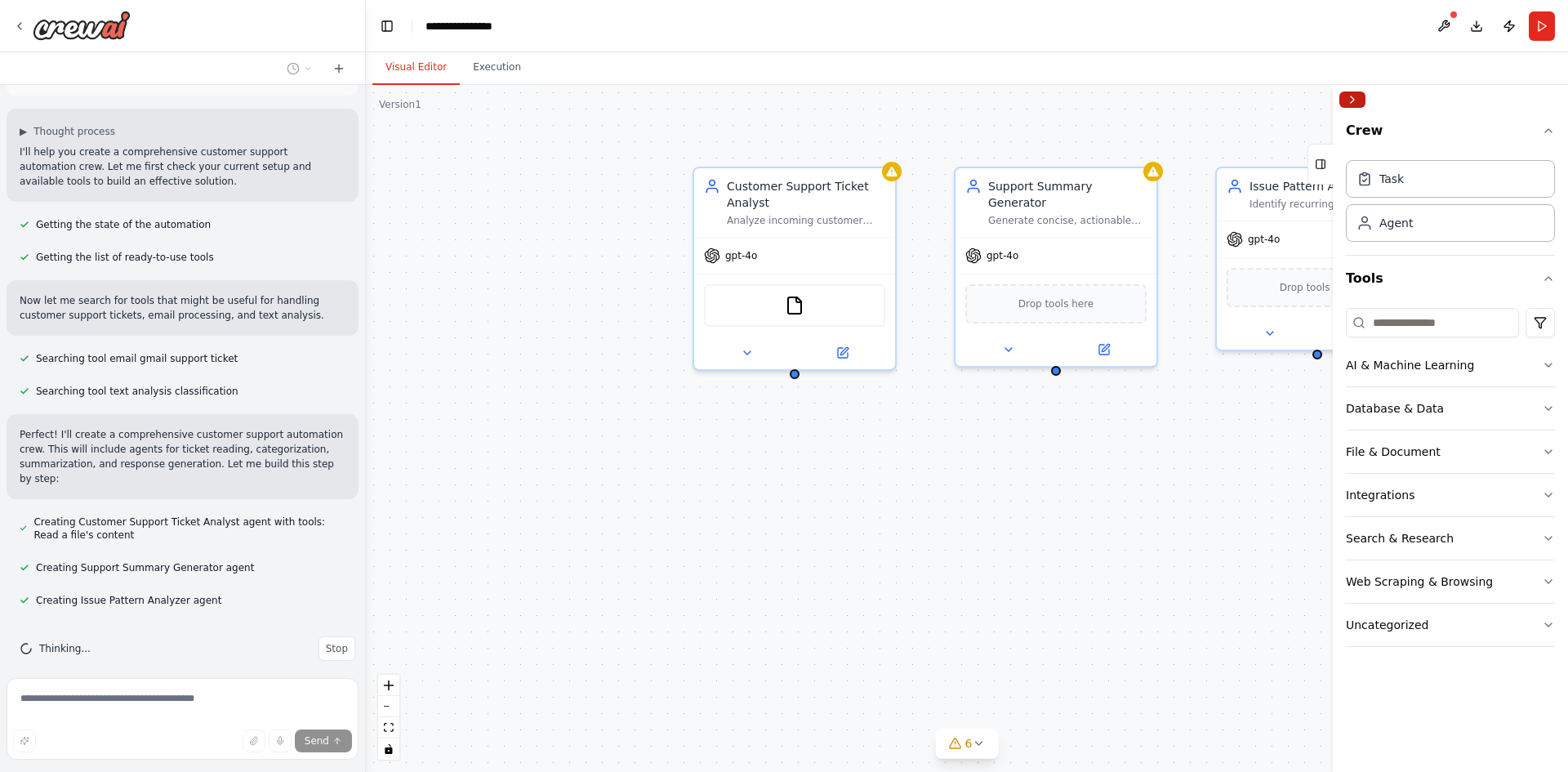
click at [1354, 102] on button "Collapse right sidebar" at bounding box center [1352, 99] width 26 height 16
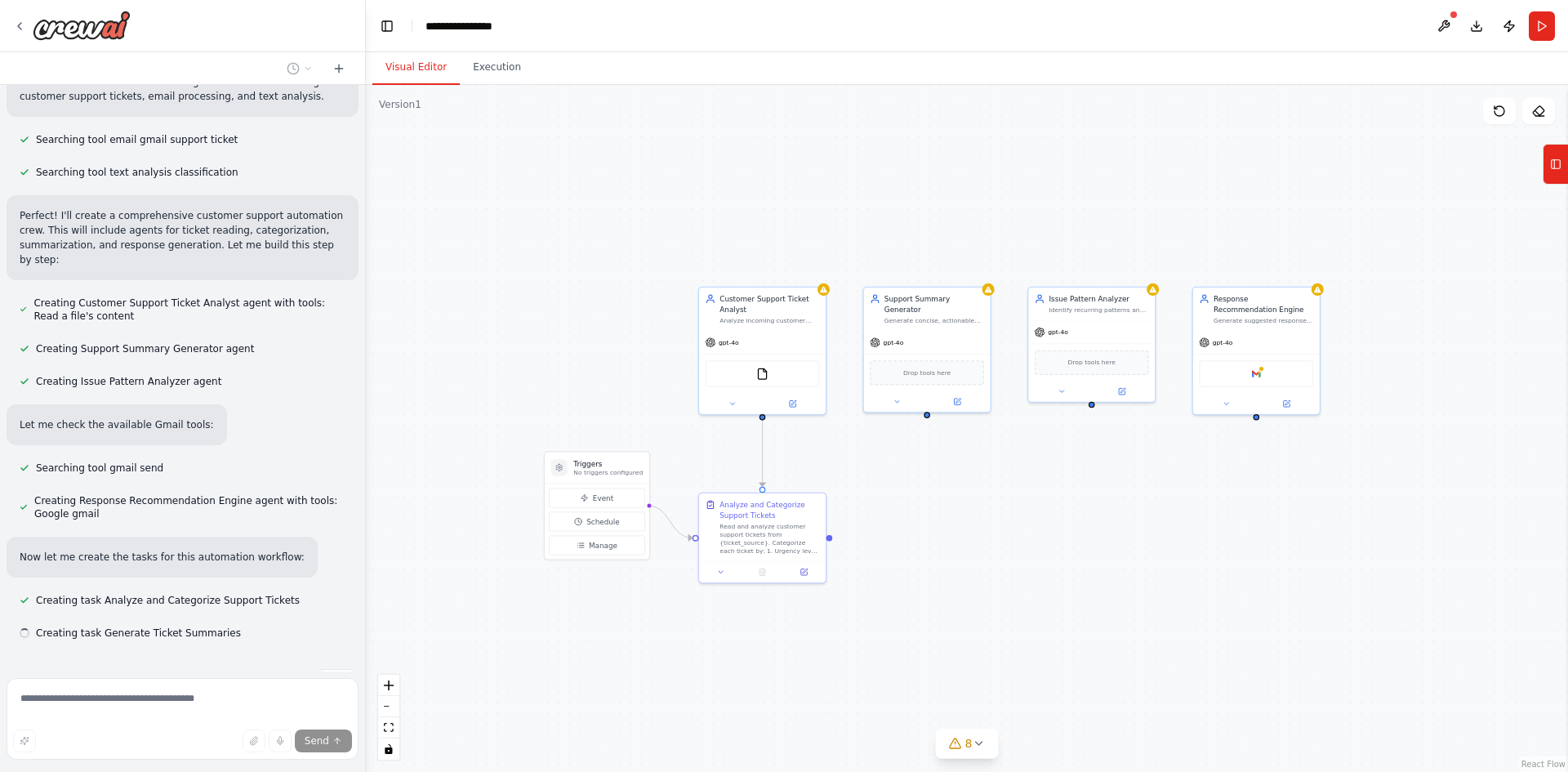
scroll to position [354, 0]
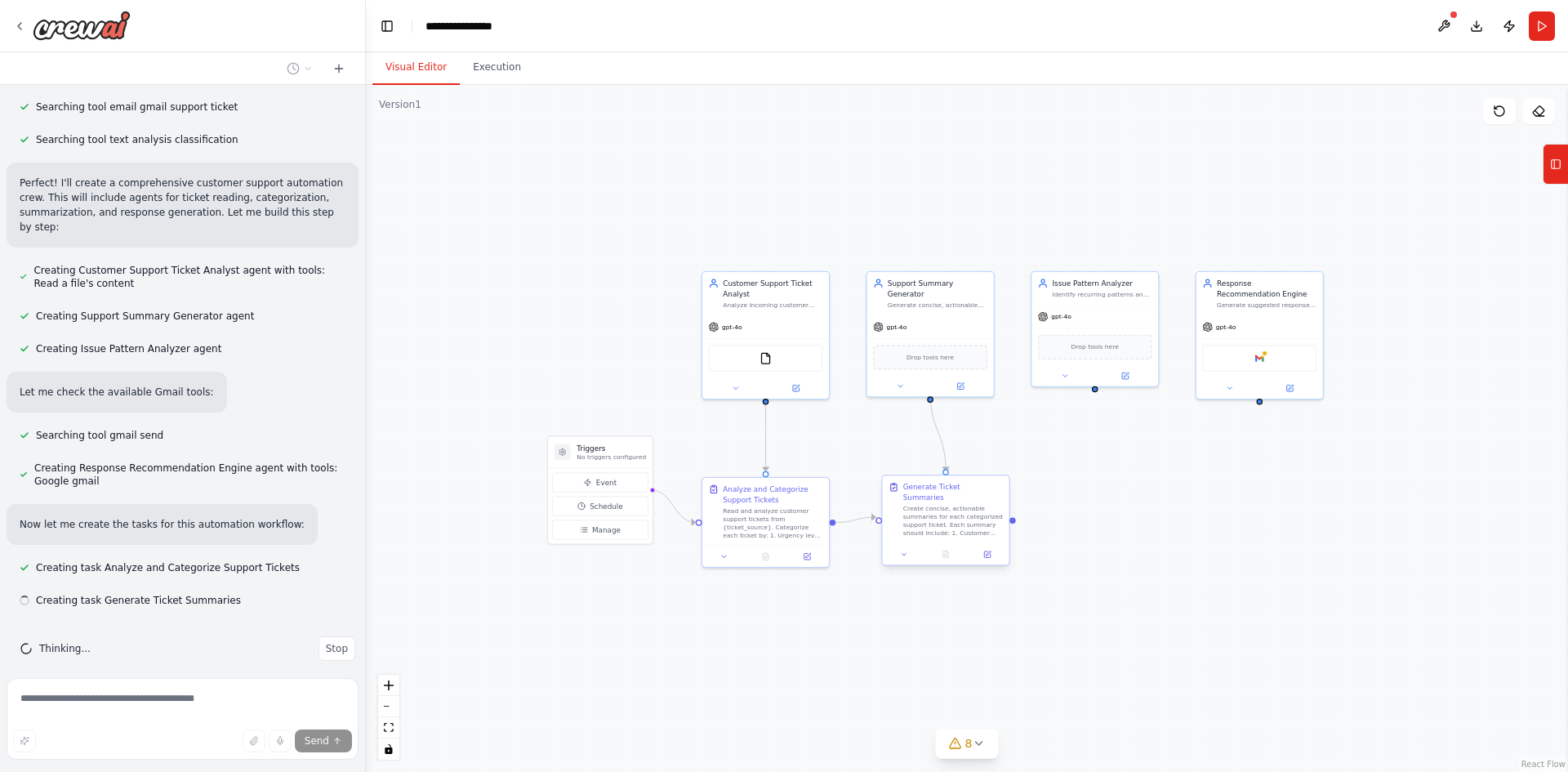
drag, startPoint x: 834, startPoint y: 624, endPoint x: 943, endPoint y: 553, distance: 130.1
click at [943, 553] on div ".deletable-edge-delete-btn { width: 20px; height: 20px; border: 0px solid #ffff…" at bounding box center [967, 428] width 1202 height 687
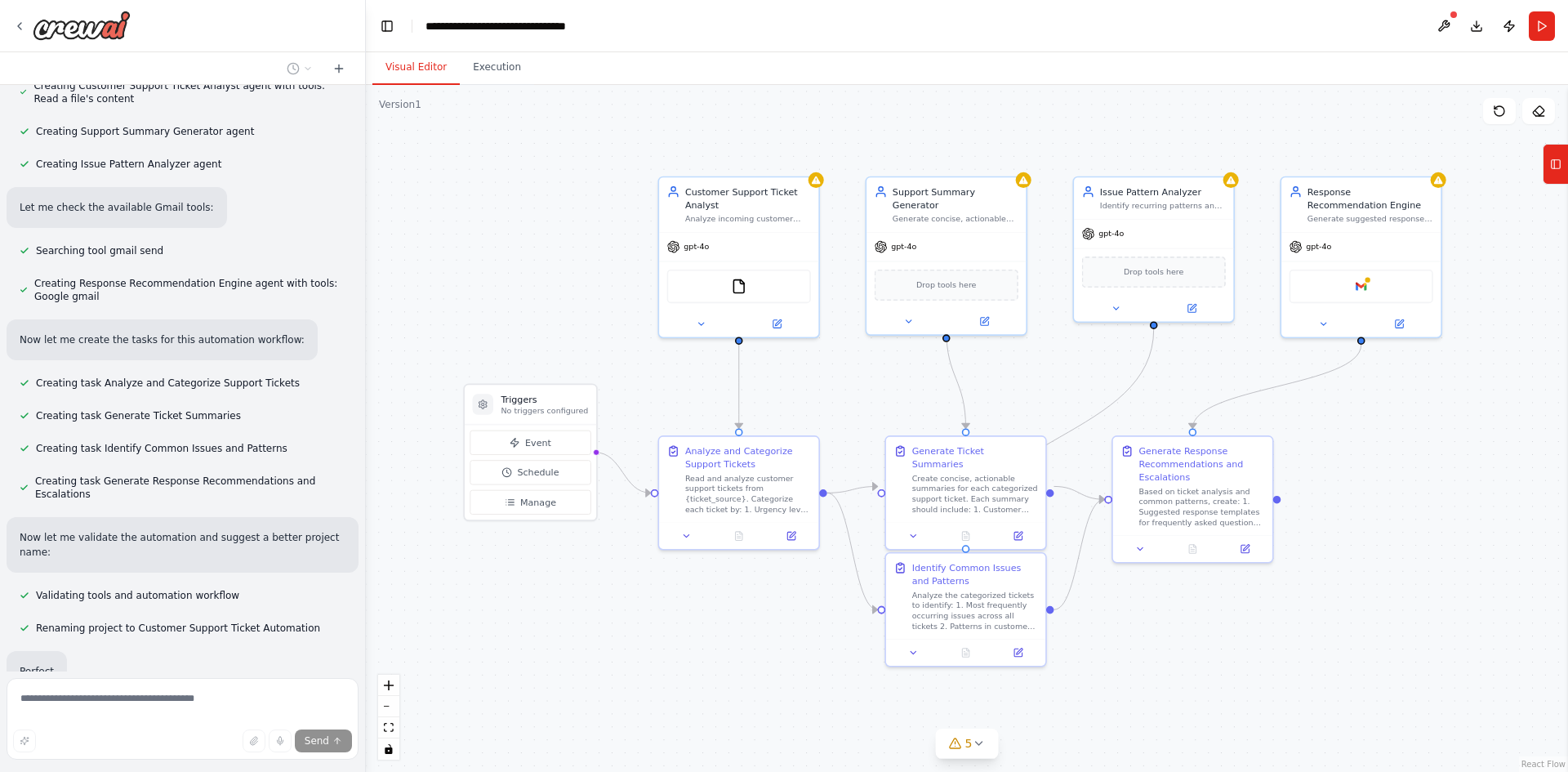
scroll to position [578, 0]
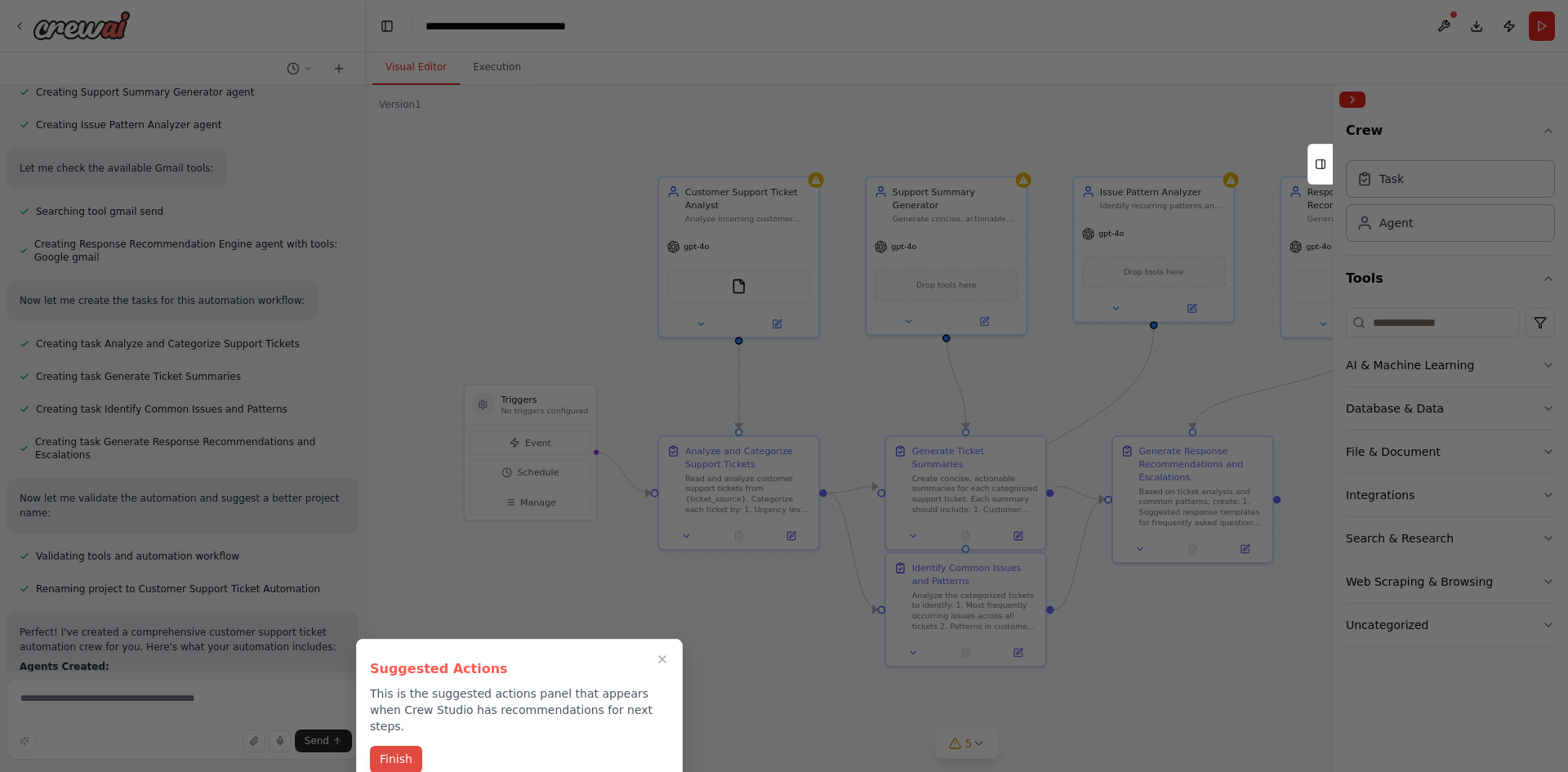
click at [403, 746] on button "Finish" at bounding box center [395, 760] width 52 height 27
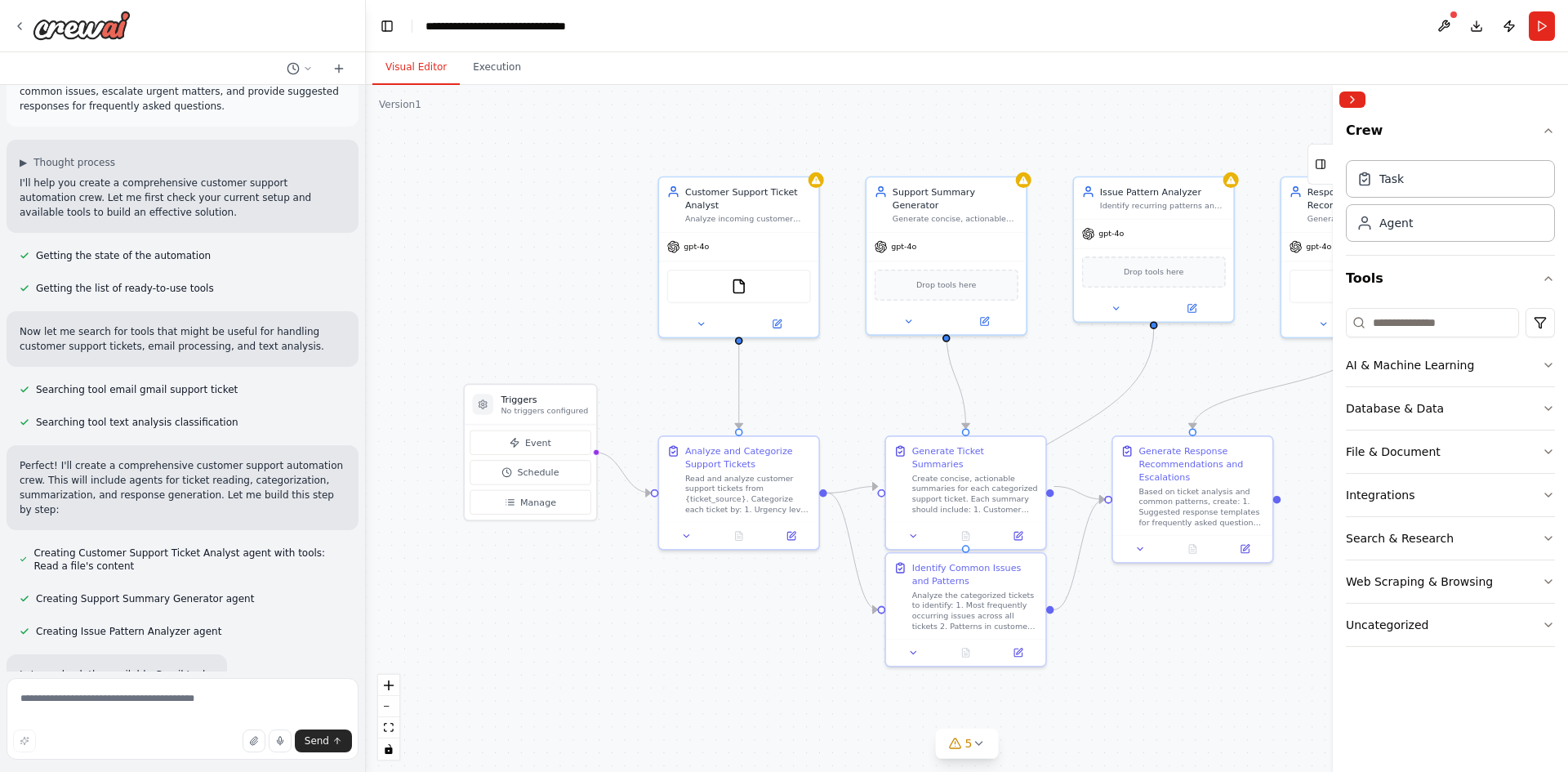
scroll to position [0, 0]
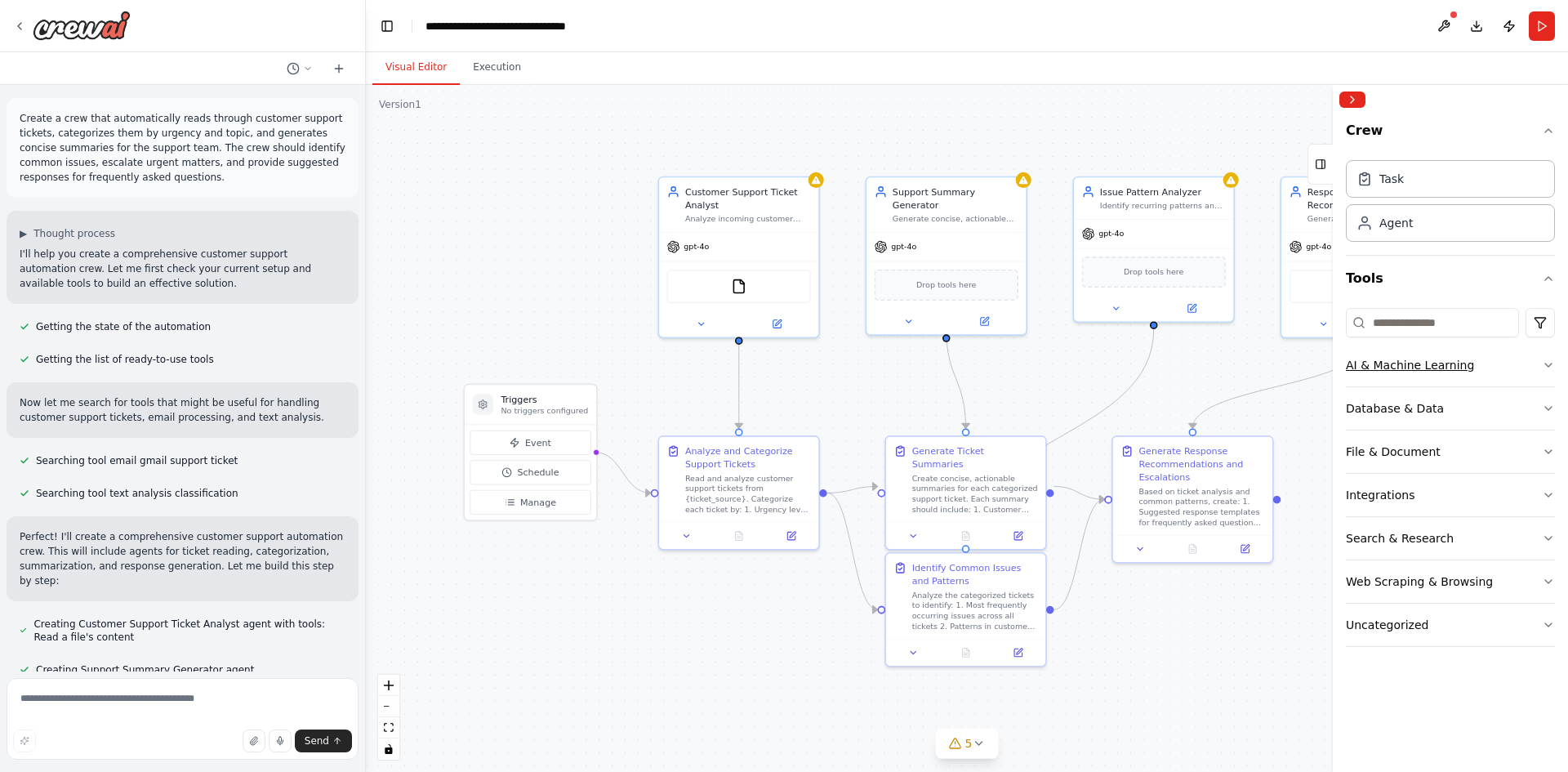
click at [1408, 369] on div "AI & Machine Learning" at bounding box center [1410, 365] width 129 height 16
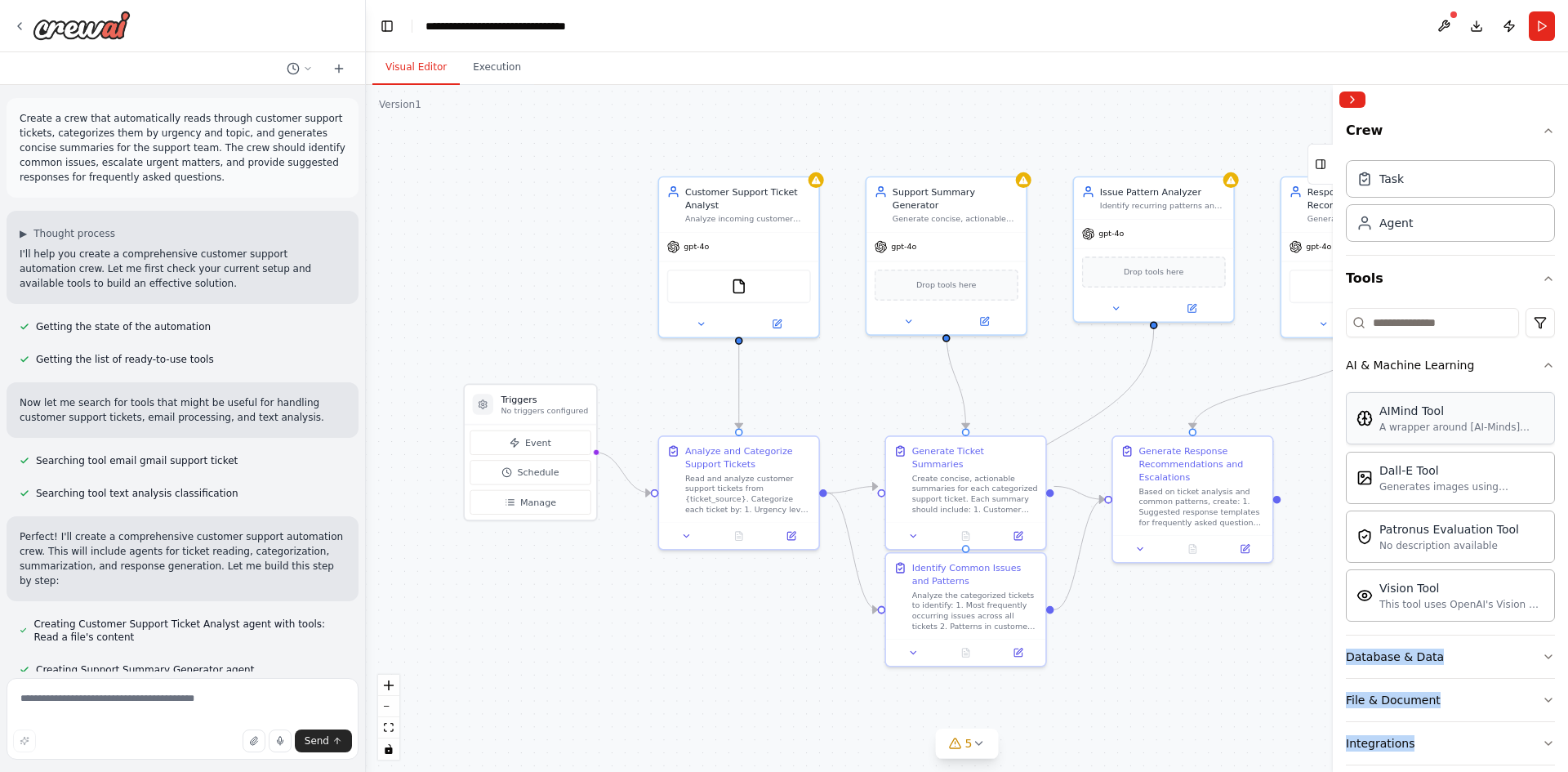
drag, startPoint x: 1196, startPoint y: 427, endPoint x: 1417, endPoint y: 423, distance: 221.0
click at [1417, 423] on div "A wrapper around [AI-Minds](https://mindsdb.com/minds). Useful for when you nee…" at bounding box center [1461, 427] width 165 height 13
drag, startPoint x: 1417, startPoint y: 423, endPoint x: 1371, endPoint y: 400, distance: 51.4
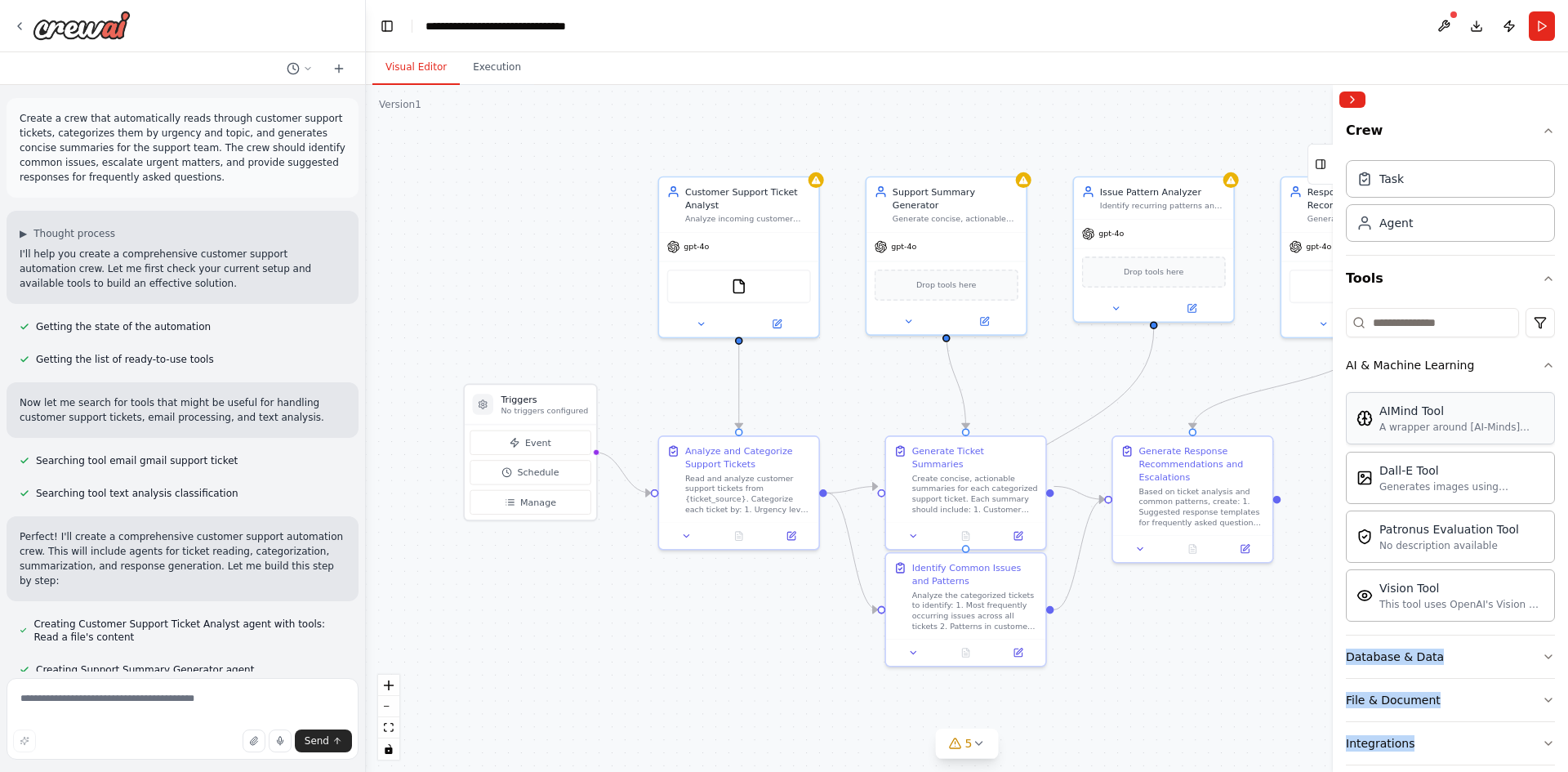
click at [1336, 389] on div "Crew Task Agent Tools AI & Machine Learning AIMind Tool A wrapper around [AI-Mi…" at bounding box center [1450, 428] width 235 height 687
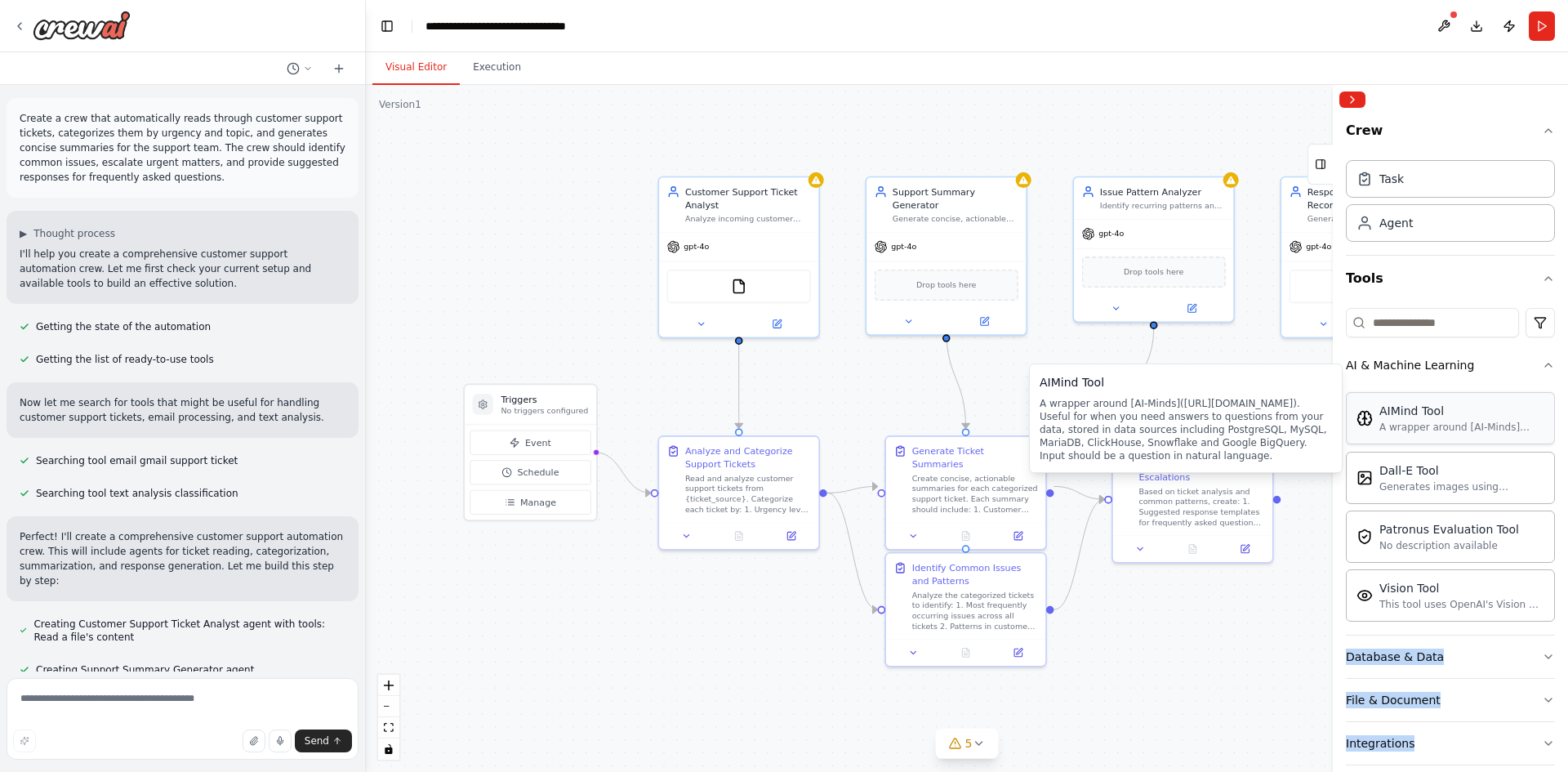
click at [1423, 420] on div "AIMind Tool A wrapper around [AI-Minds](https://mindsdb.com/minds). Useful for …" at bounding box center [1461, 418] width 165 height 31
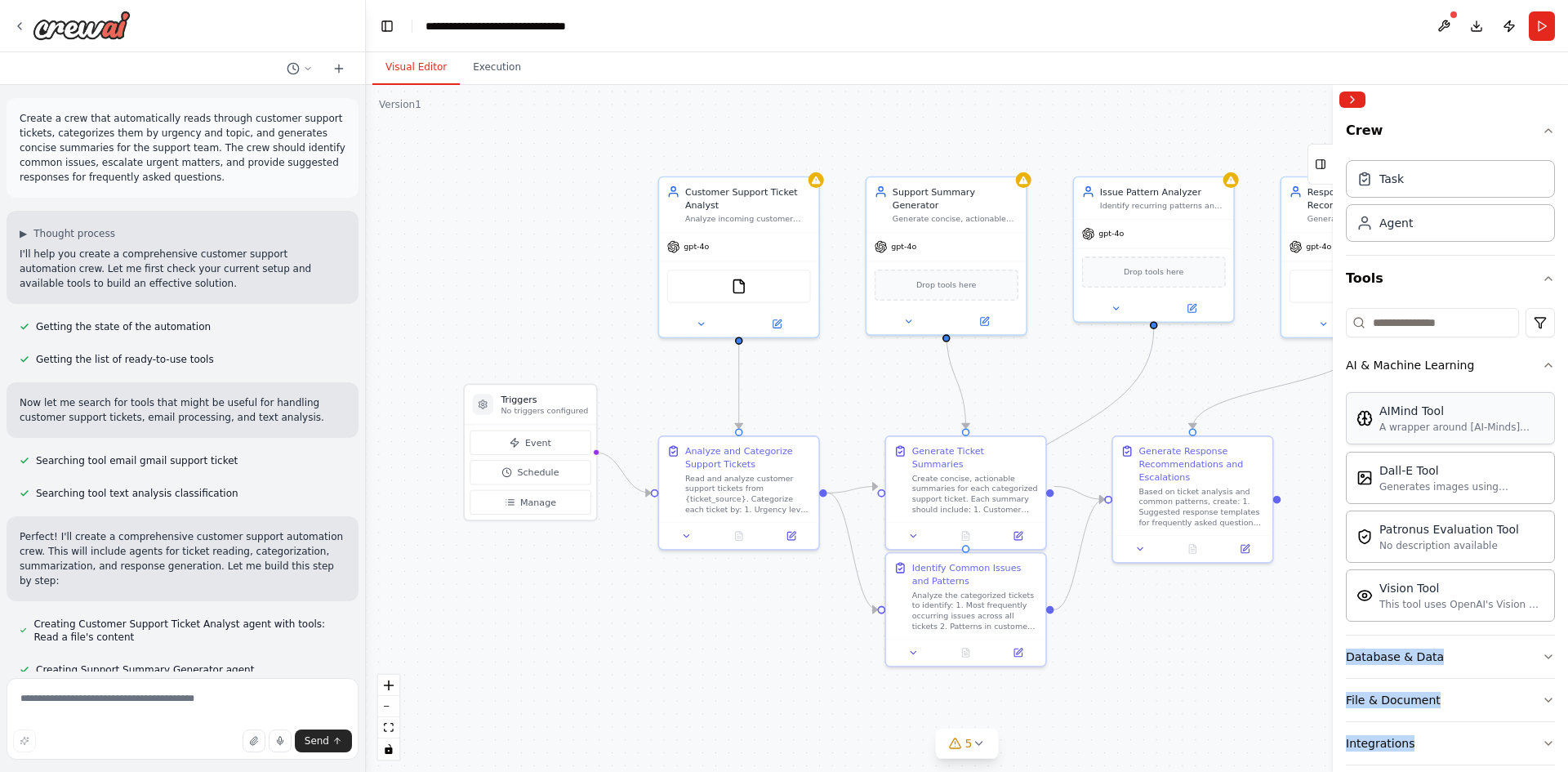
drag, startPoint x: 1423, startPoint y: 420, endPoint x: 1468, endPoint y: 424, distance: 45.2
click at [1468, 424] on div "A wrapper around [AI-Minds](https://mindsdb.com/minds). Useful for when you nee…" at bounding box center [1461, 427] width 165 height 13
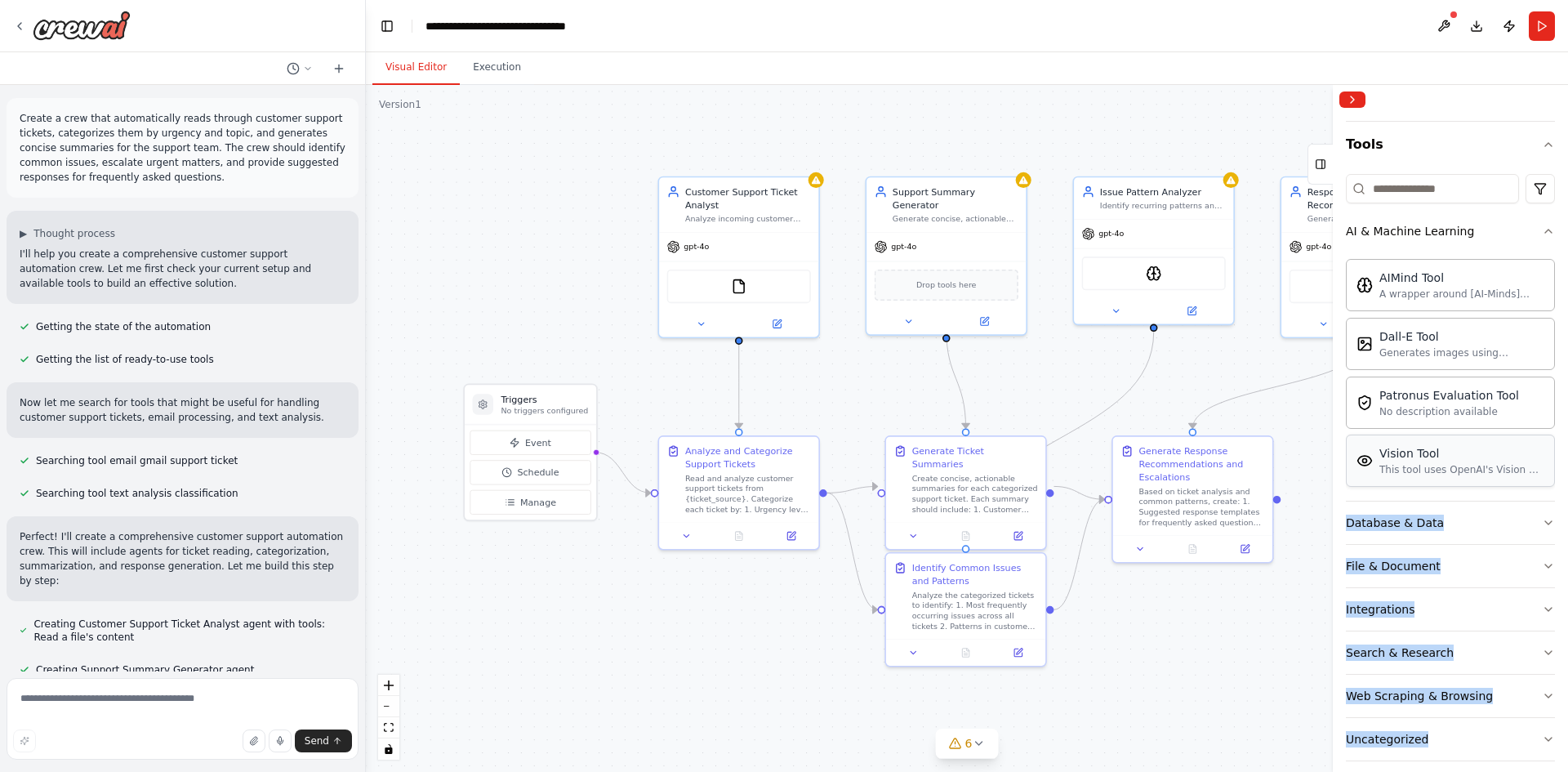
scroll to position [136, 0]
click at [1497, 574] on button "File & Document" at bounding box center [1450, 563] width 209 height 43
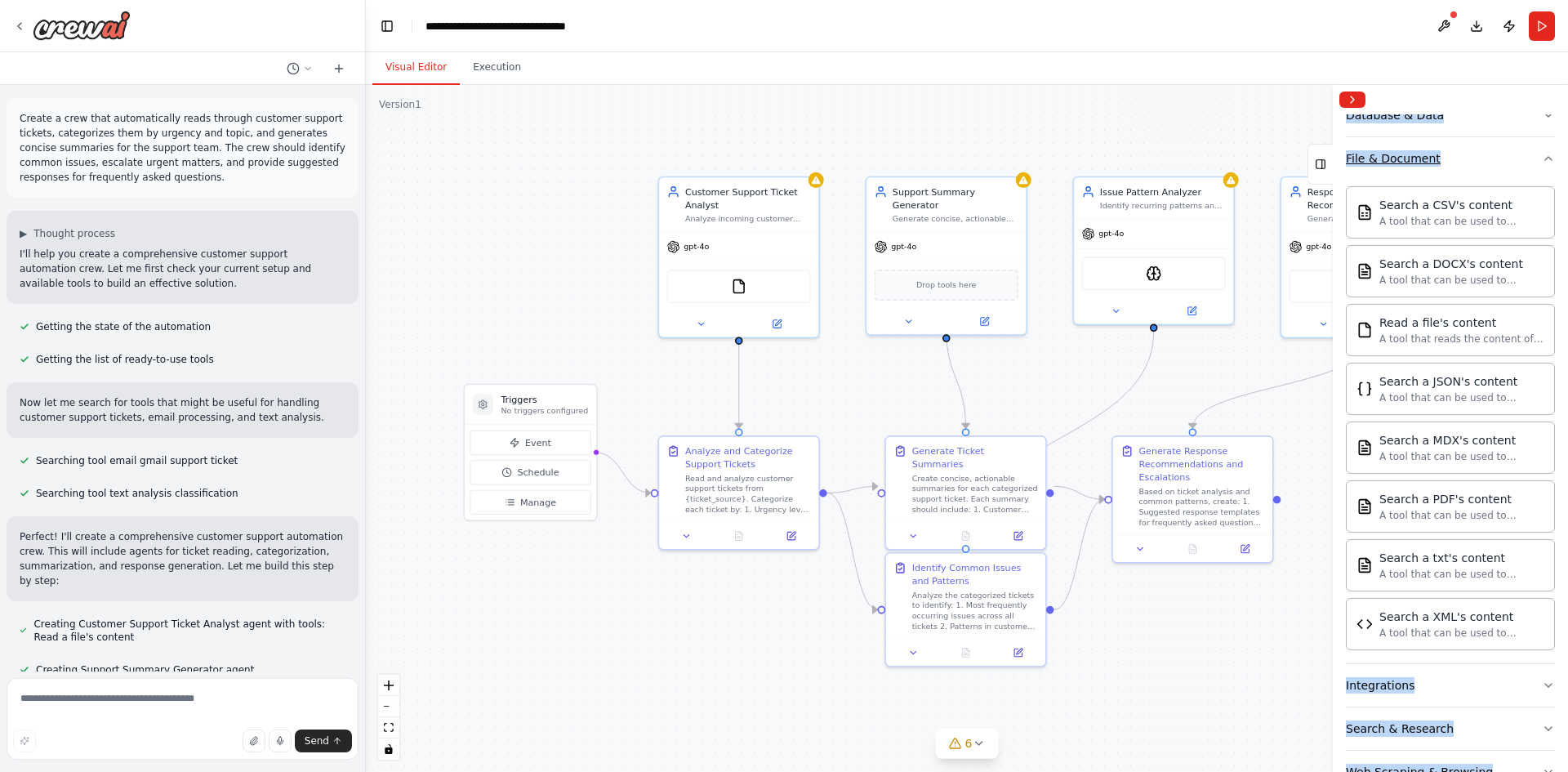
scroll to position [545, 0]
click at [1495, 521] on div "Search a PDF's content A tool that can be used to semantic search a query from …" at bounding box center [1450, 502] width 209 height 52
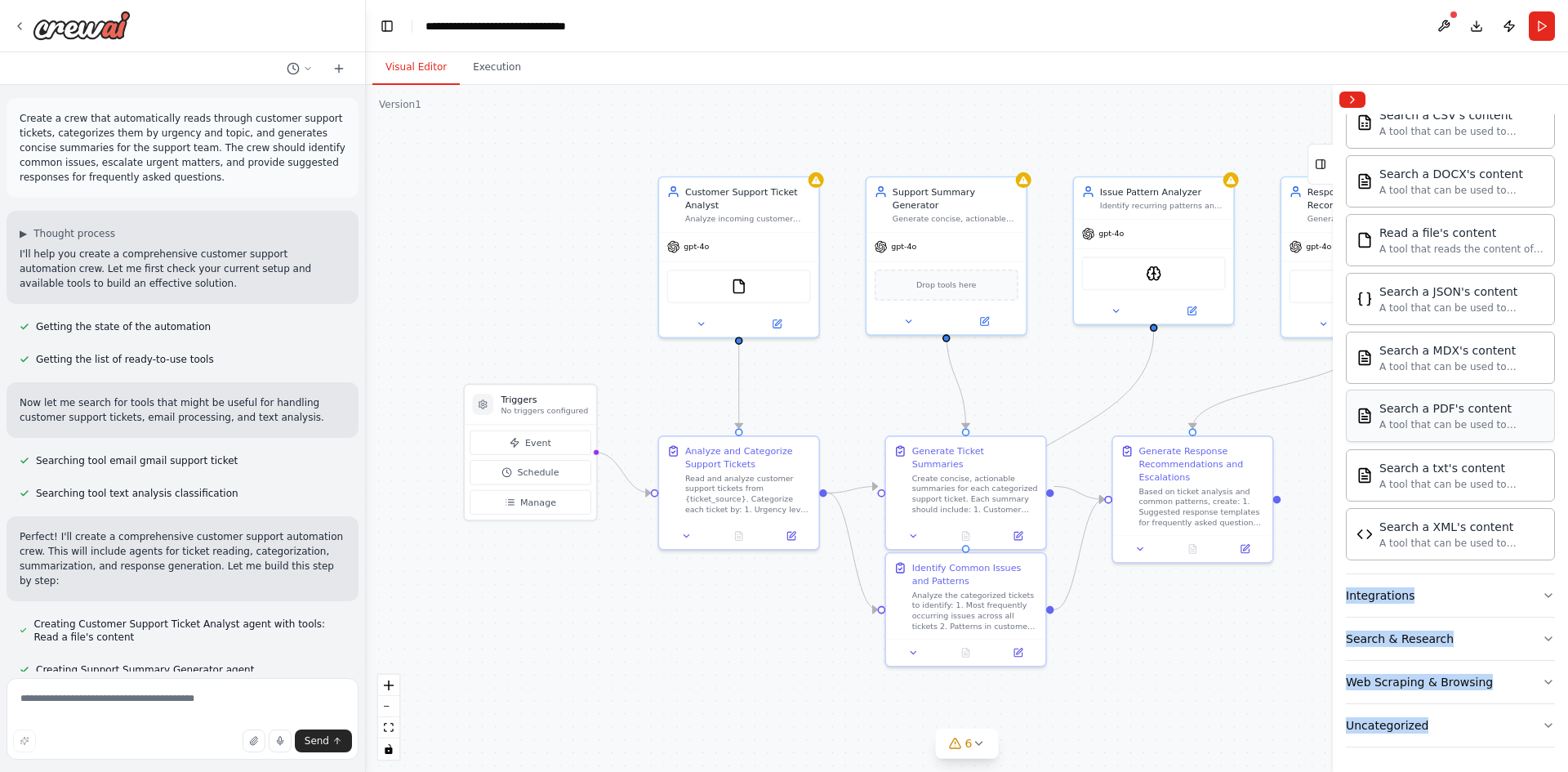
scroll to position [633, 0]
click at [1479, 598] on button "Integrations" at bounding box center [1450, 594] width 209 height 43
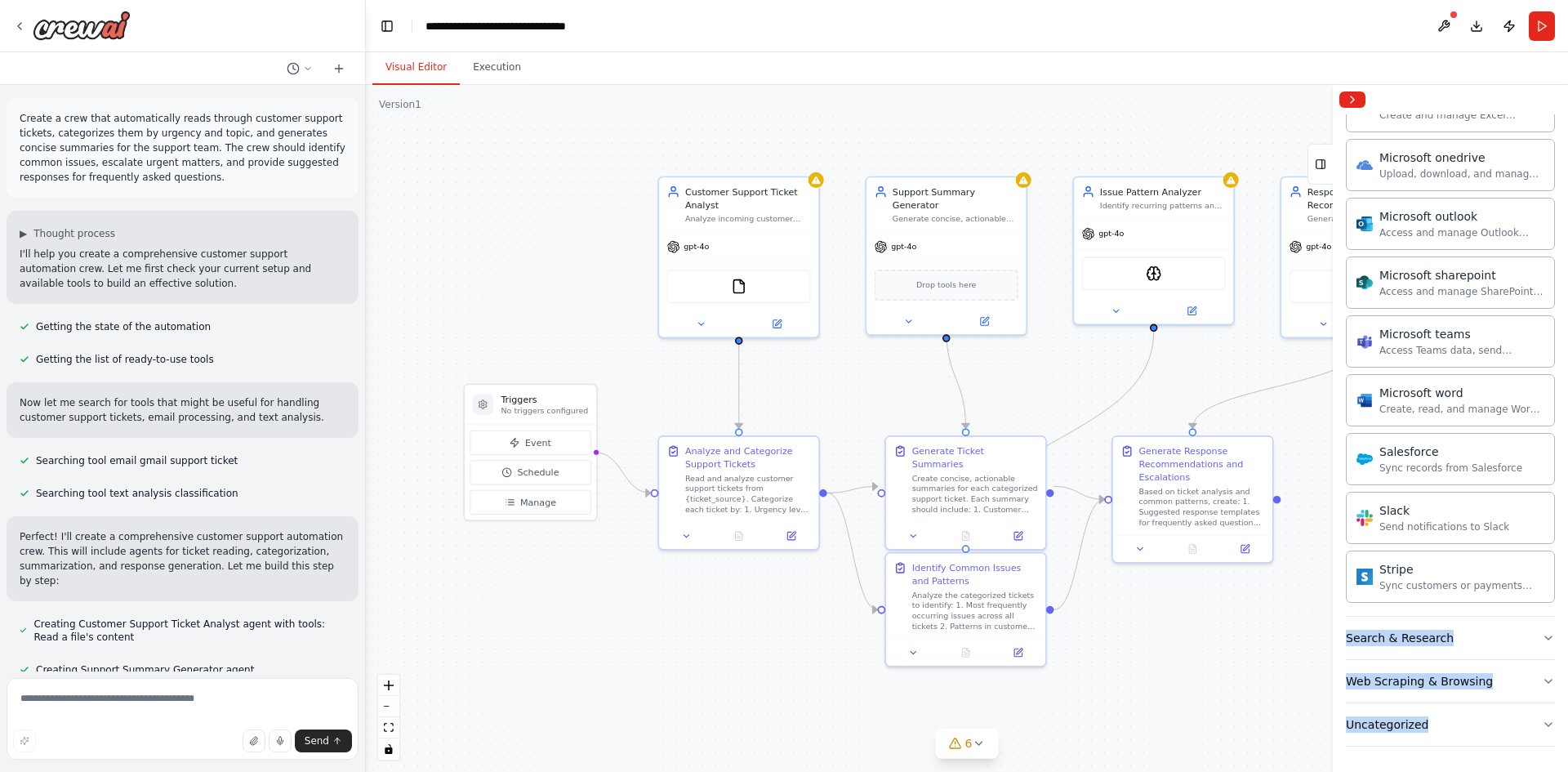
scroll to position [1646, 0]
click at [1457, 637] on button "Search & Research" at bounding box center [1450, 637] width 209 height 43
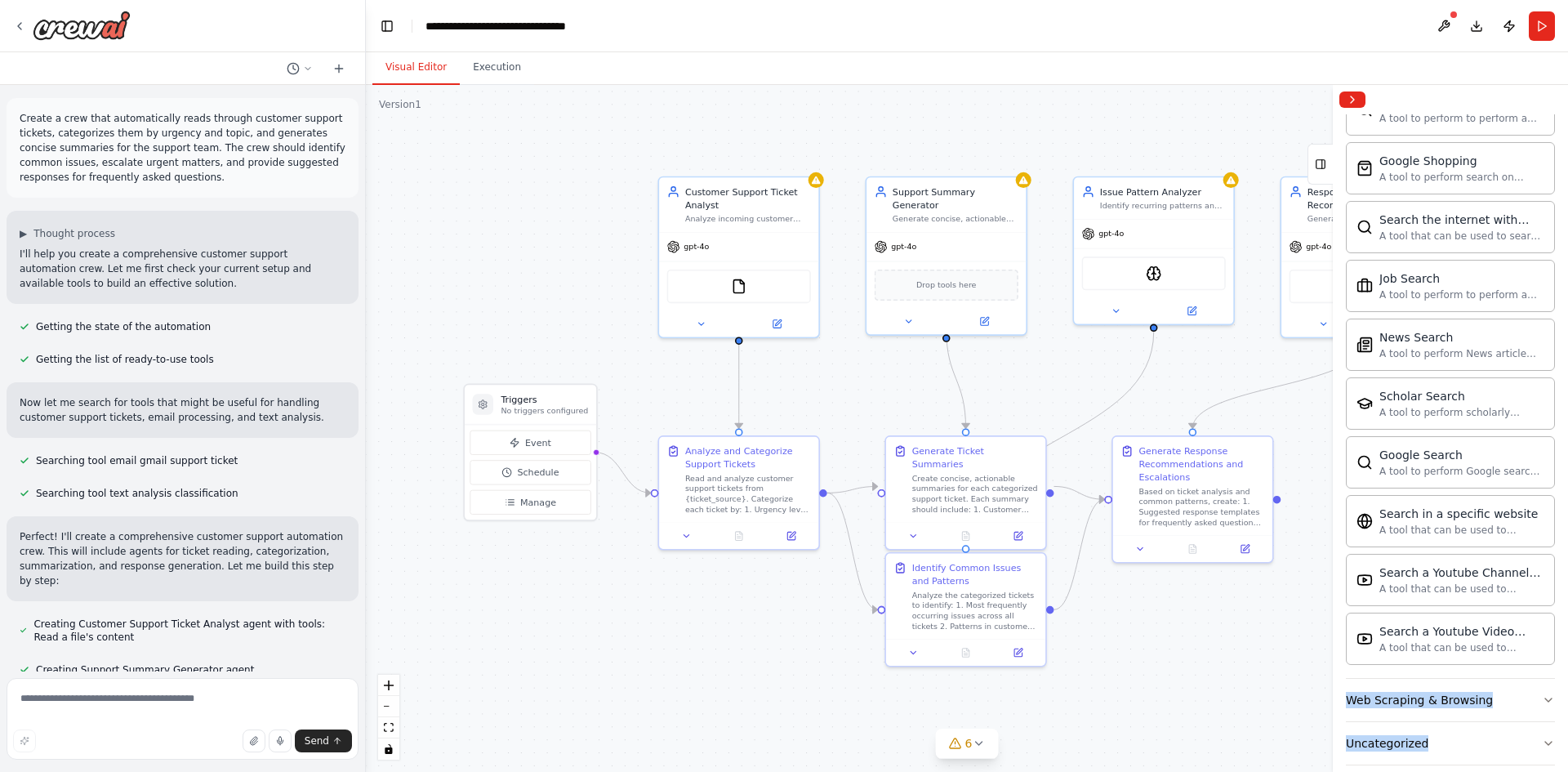
scroll to position [2483, 0]
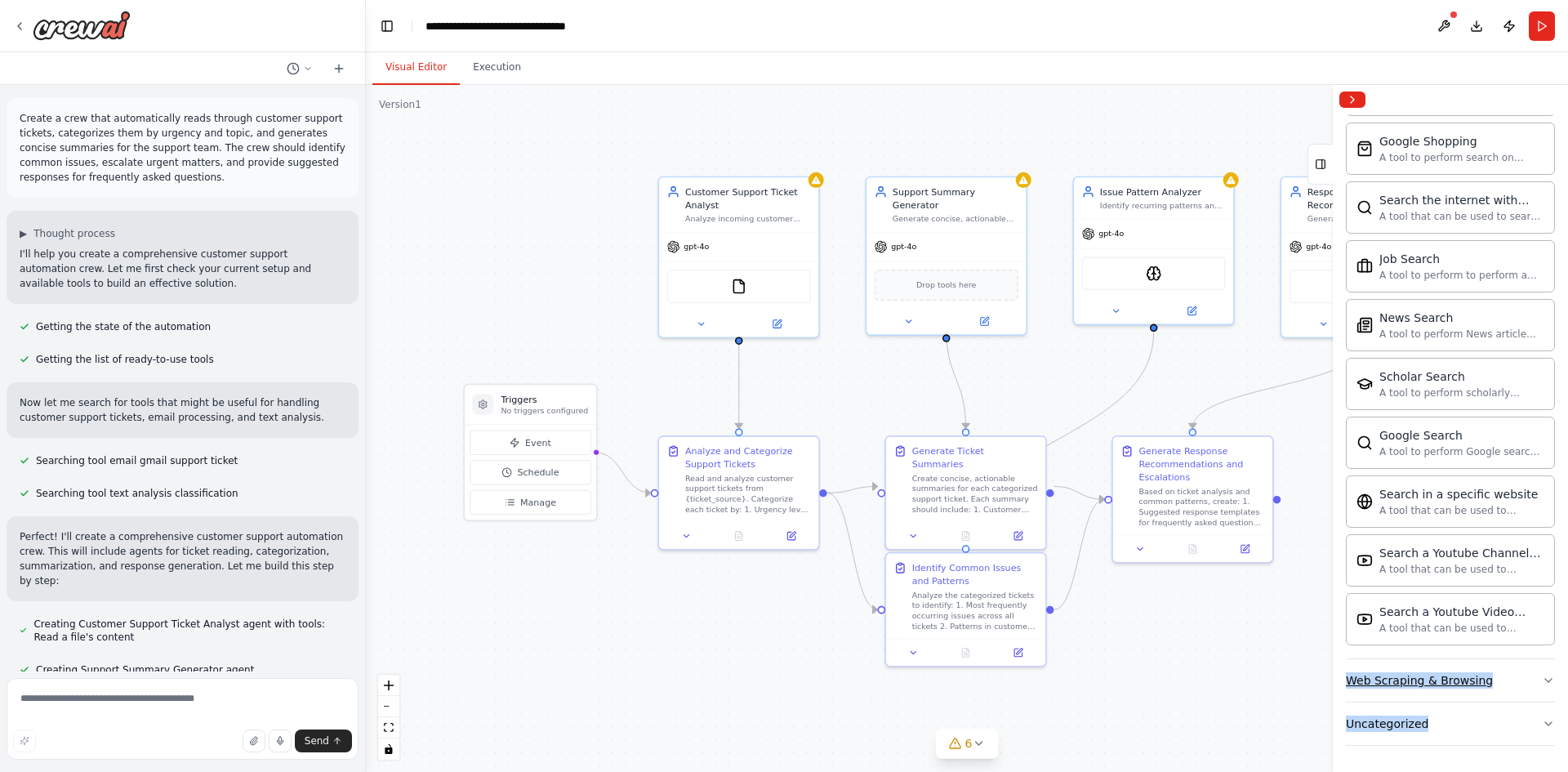
click at [1485, 679] on button "Web Scraping & Browsing" at bounding box center [1450, 681] width 209 height 43
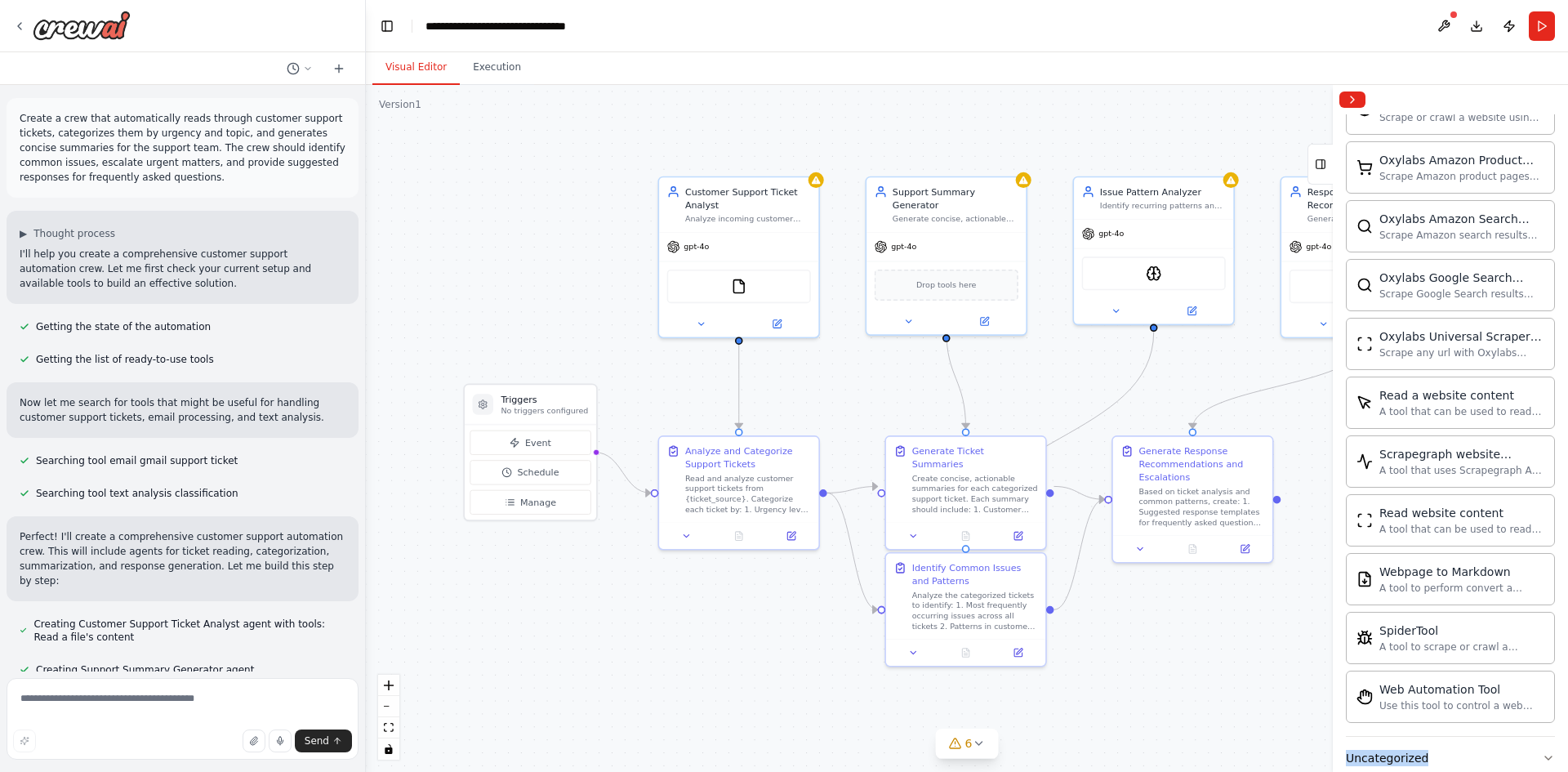
scroll to position [3379, 0]
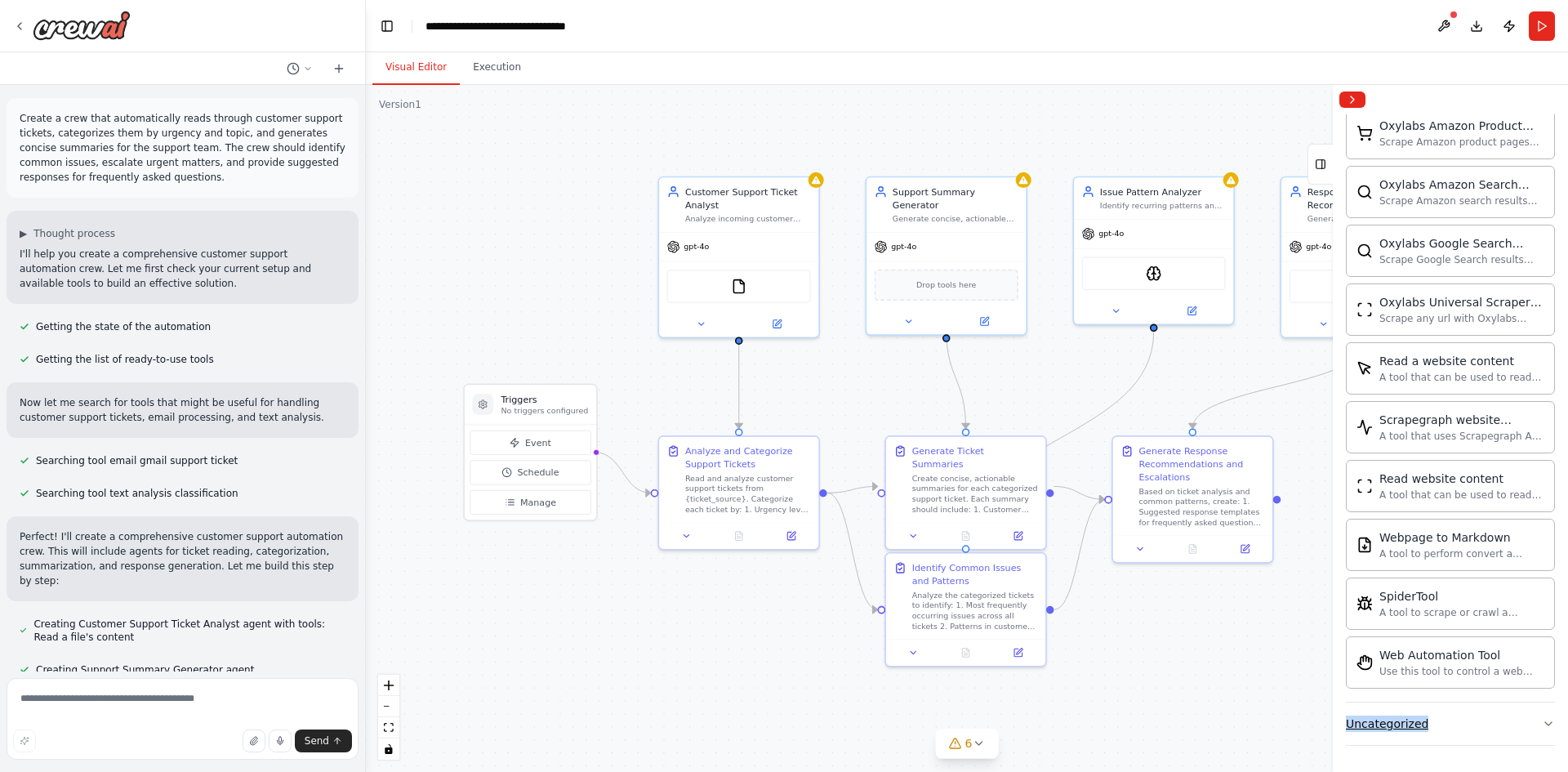
click at [1473, 718] on button "Uncategorized" at bounding box center [1450, 723] width 209 height 43
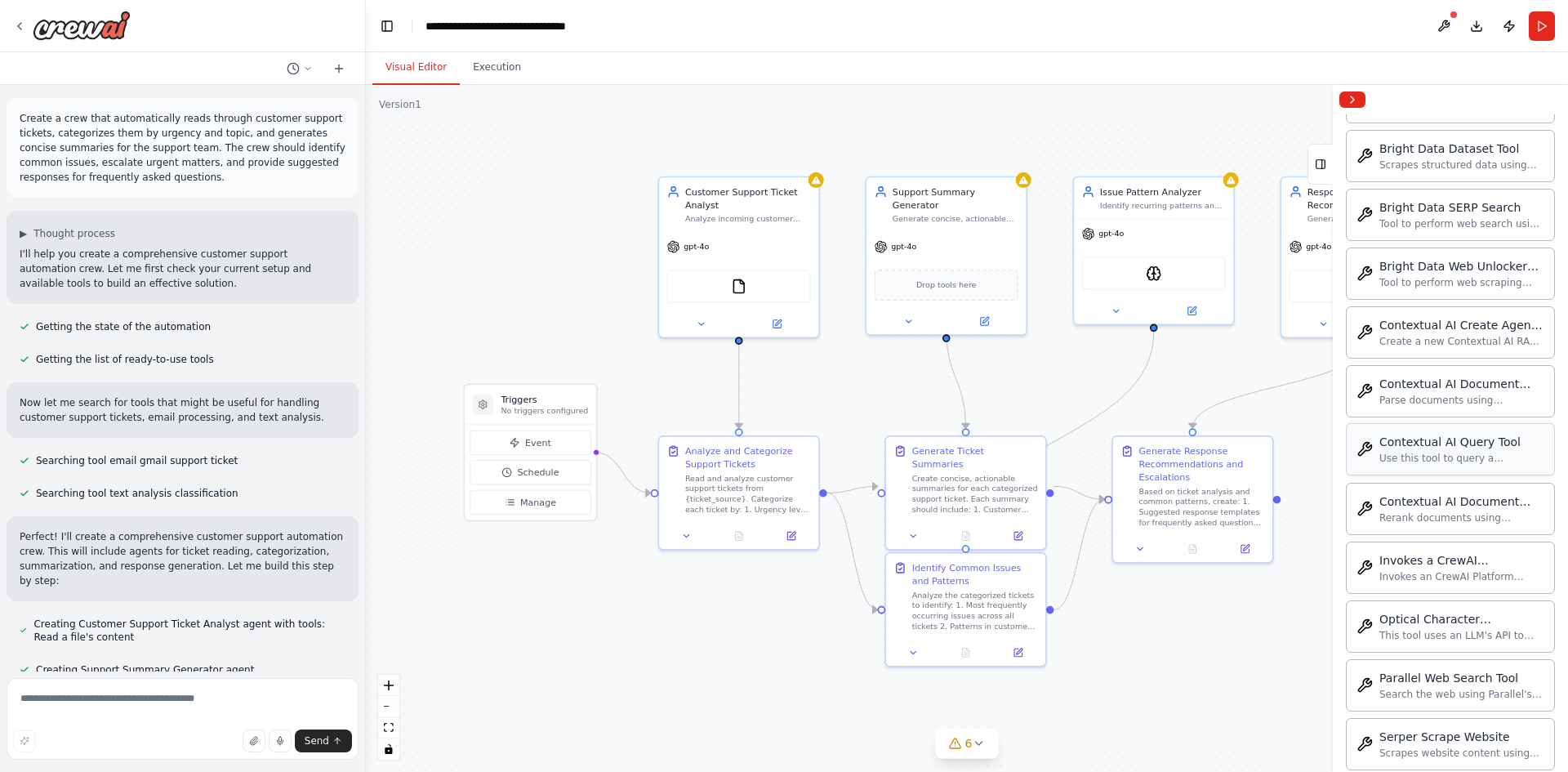
scroll to position [4195, 0]
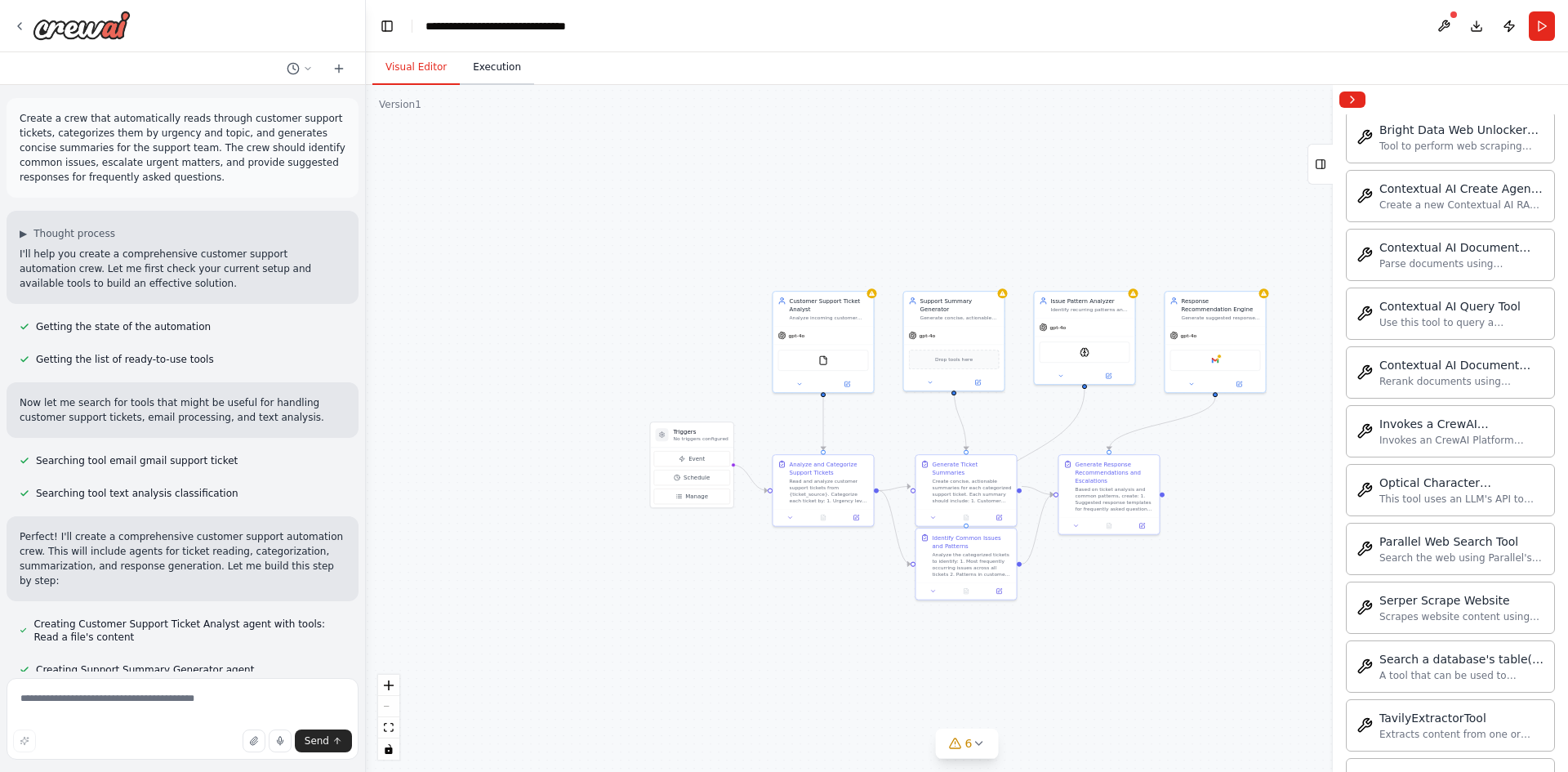
click at [502, 66] on button "Execution" at bounding box center [497, 68] width 74 height 34
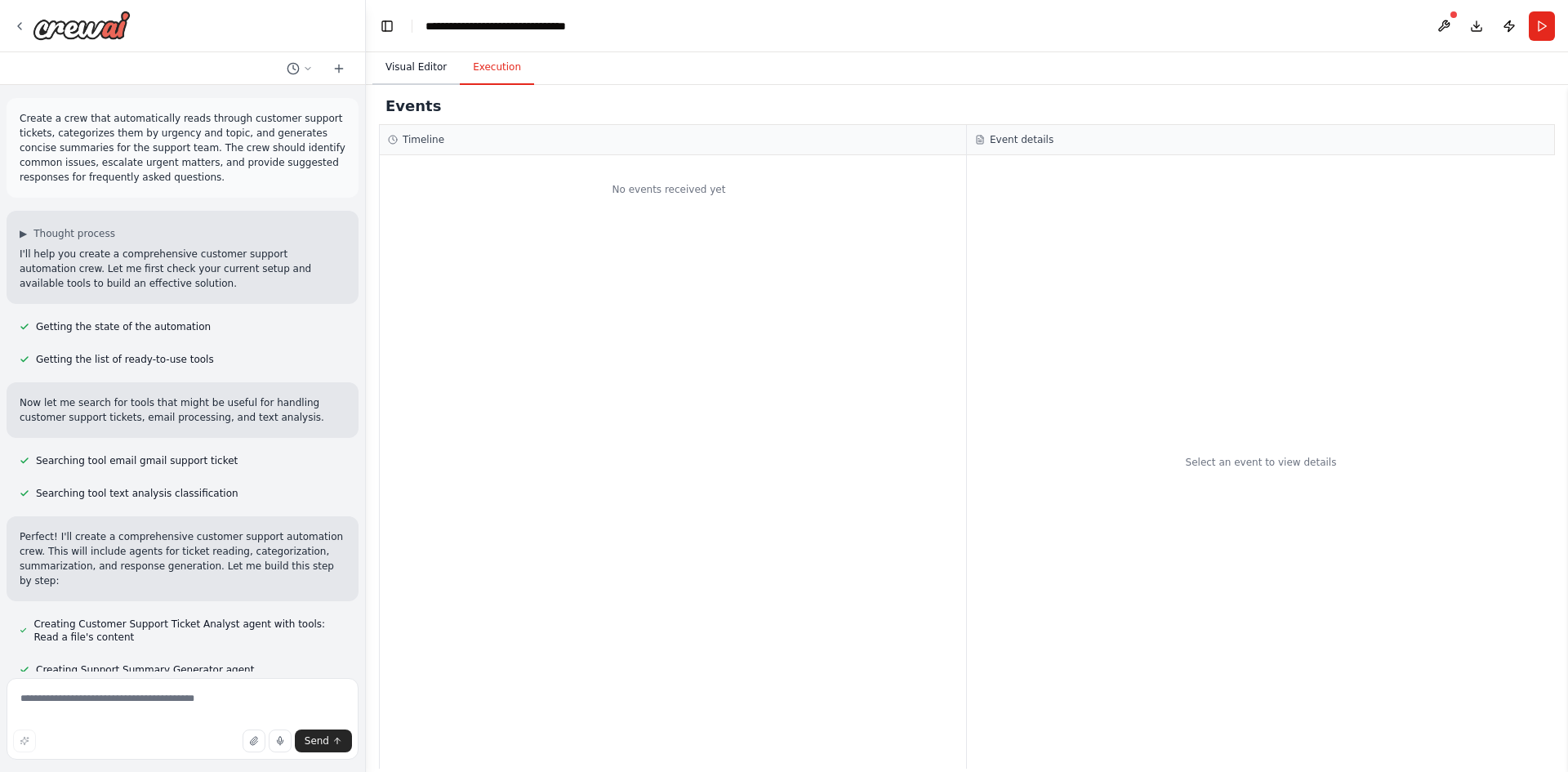
click at [428, 69] on button "Visual Editor" at bounding box center [416, 68] width 88 height 34
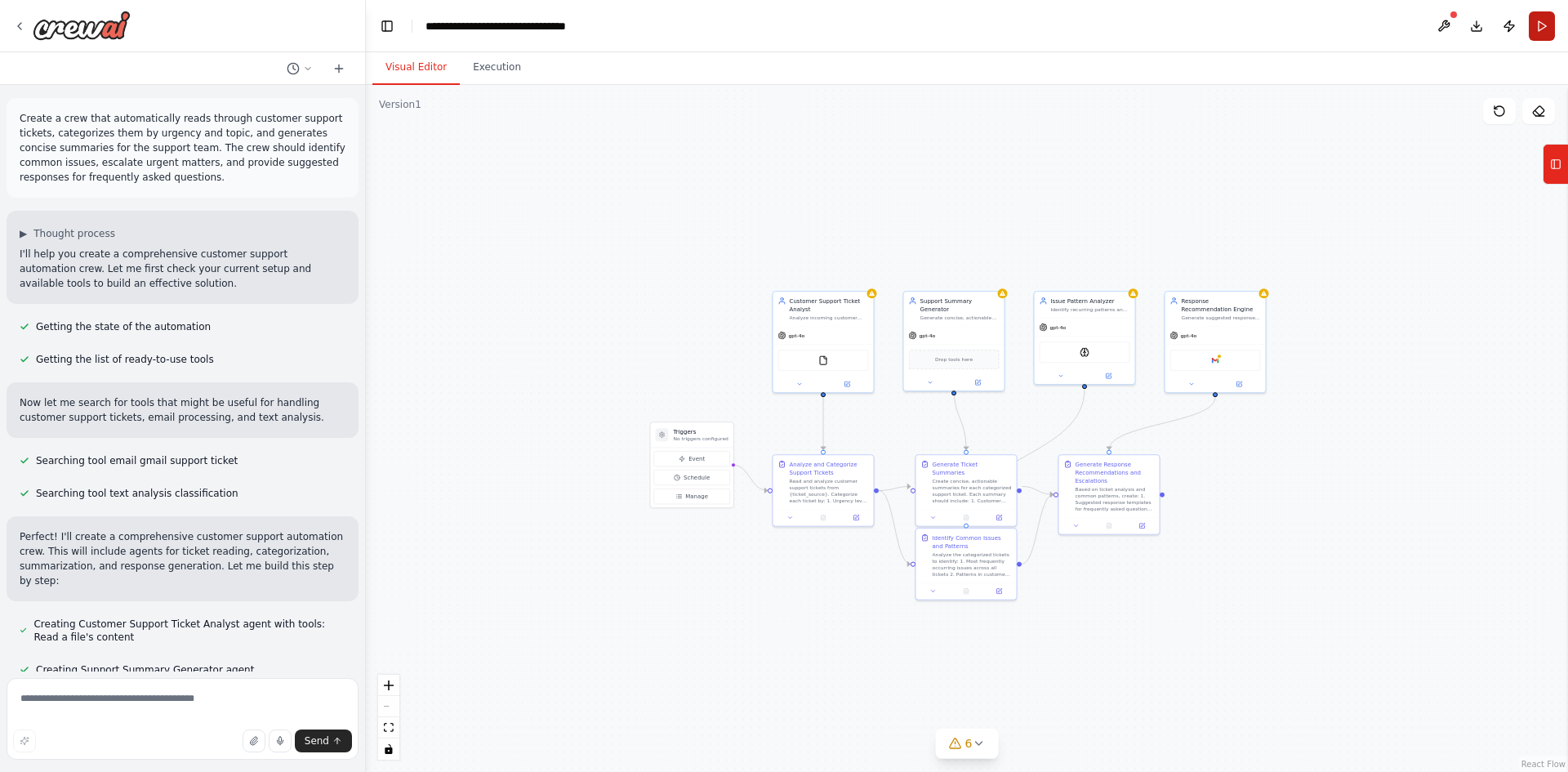
click at [1535, 30] on button "Run" at bounding box center [1541, 26] width 26 height 30
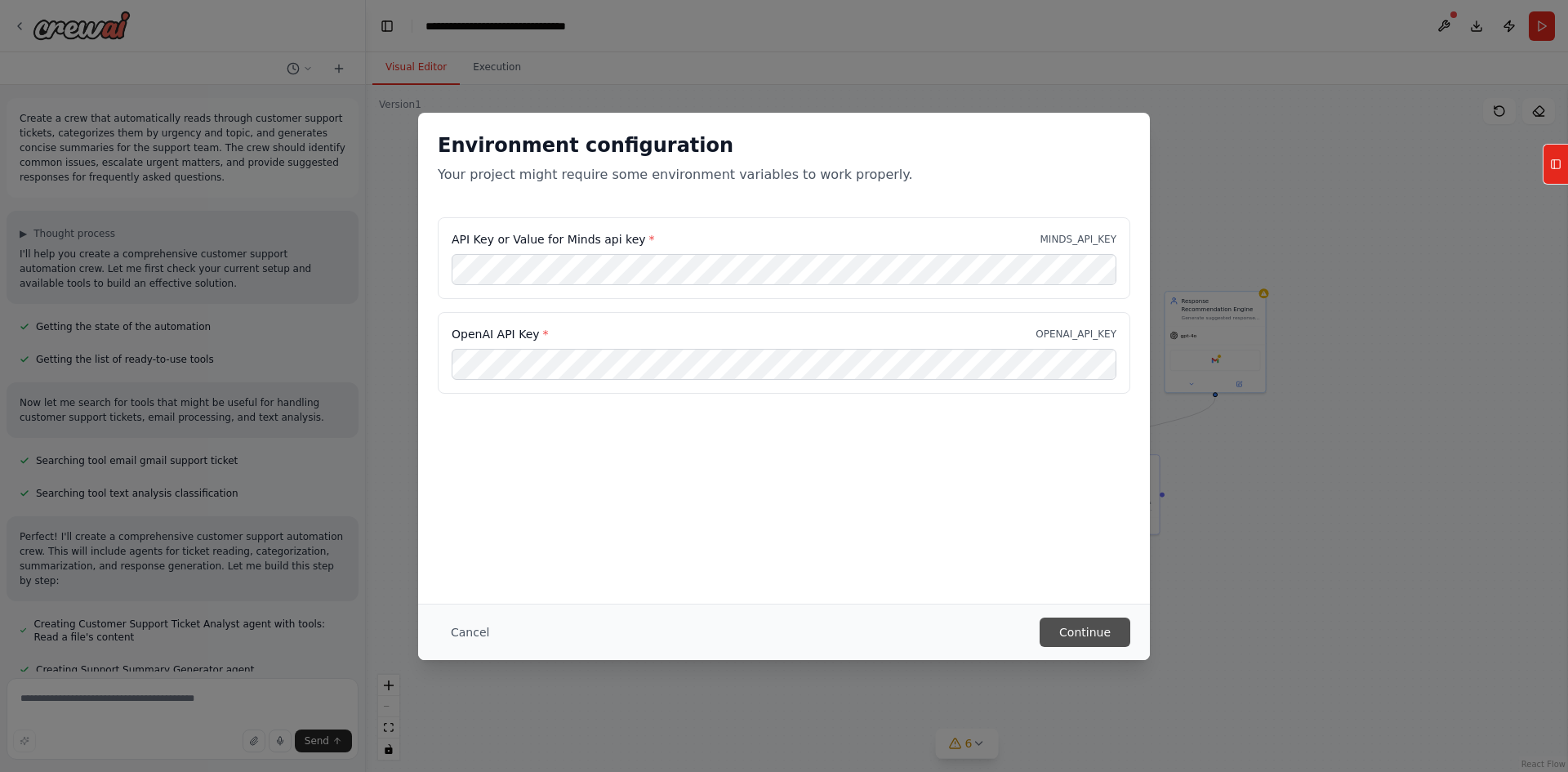
click at [1071, 626] on button "Continue" at bounding box center [1084, 632] width 90 height 30
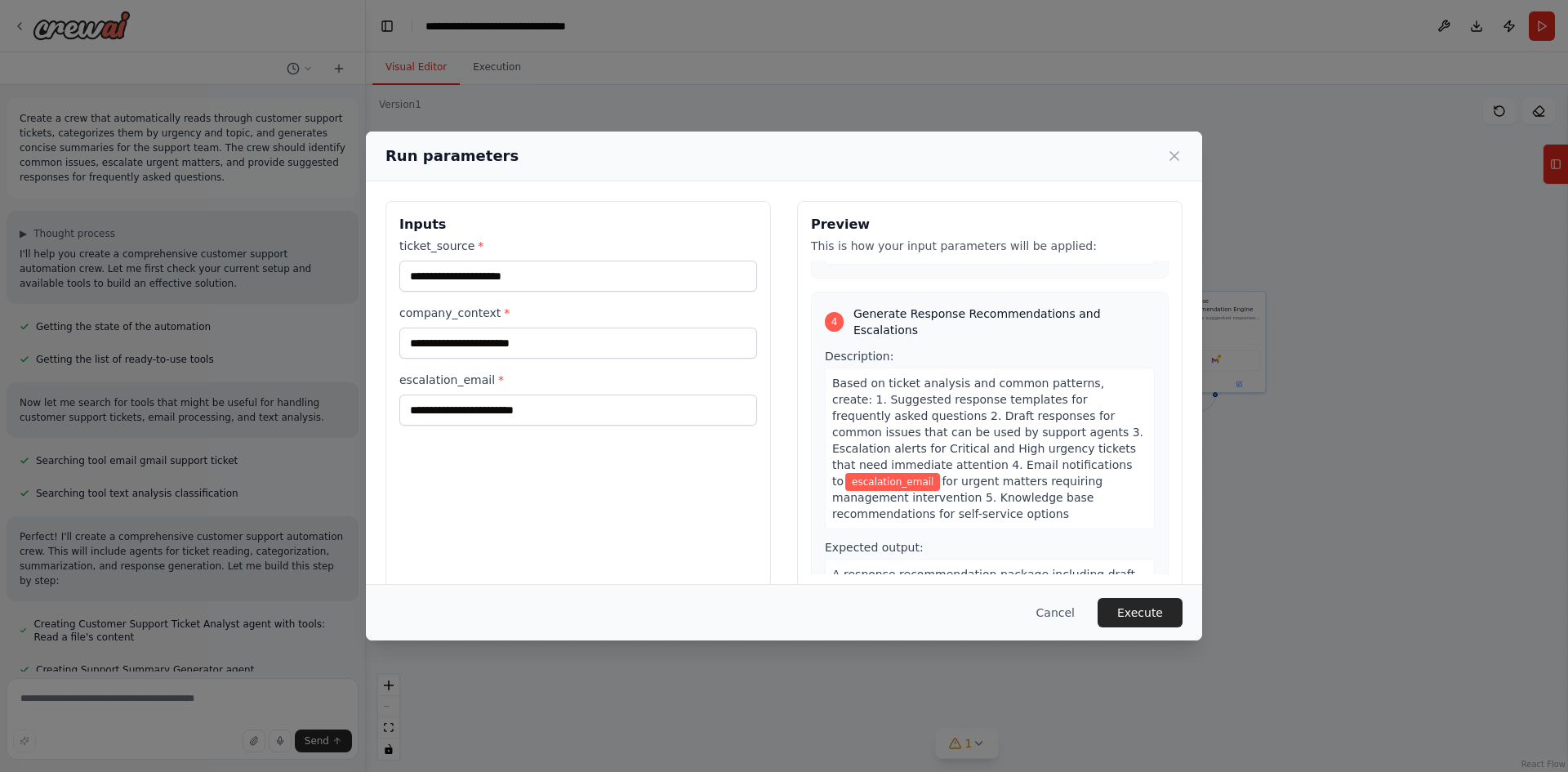
scroll to position [23, 0]
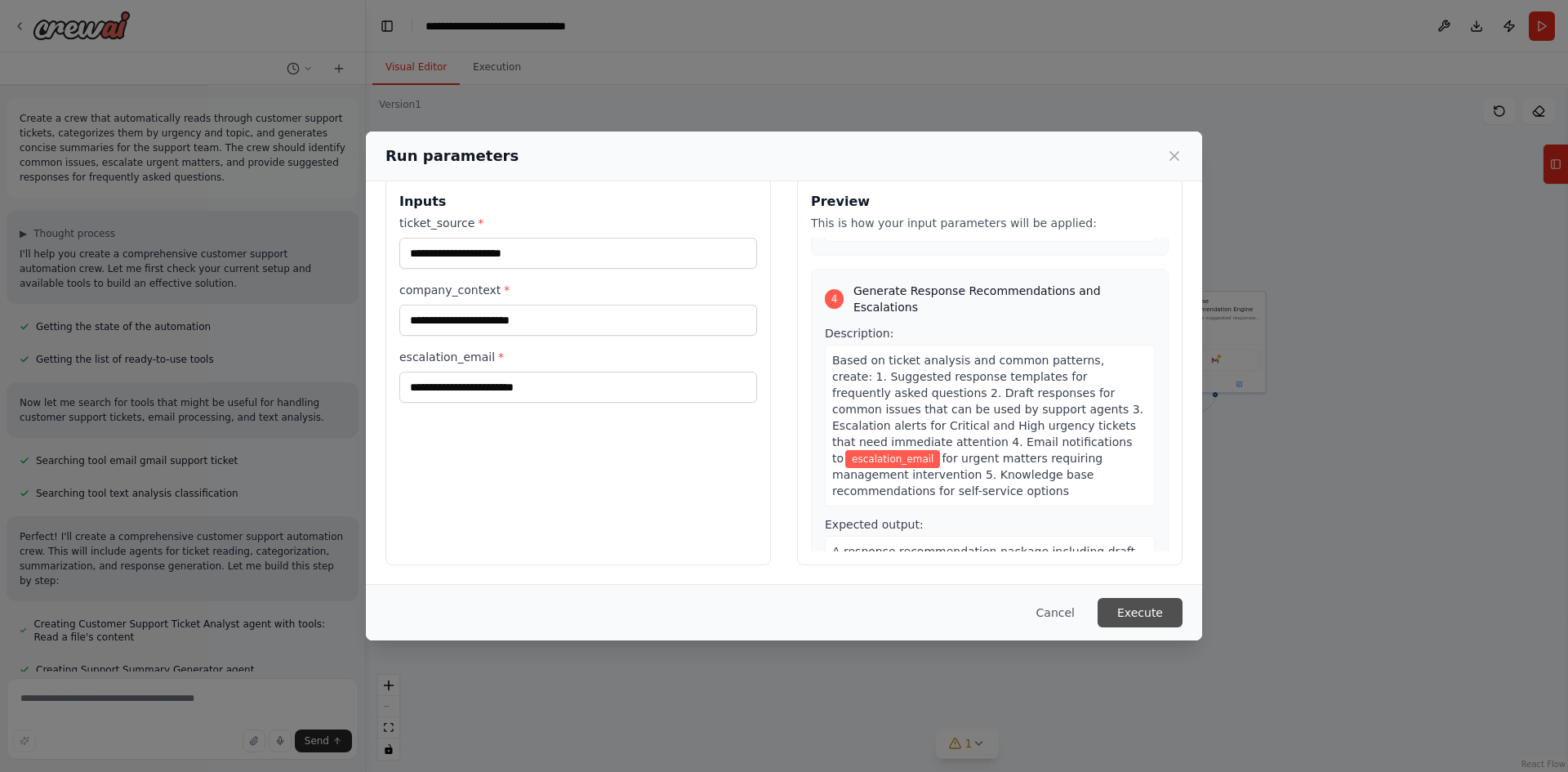
click at [1121, 612] on button "Execute" at bounding box center [1139, 613] width 85 height 30
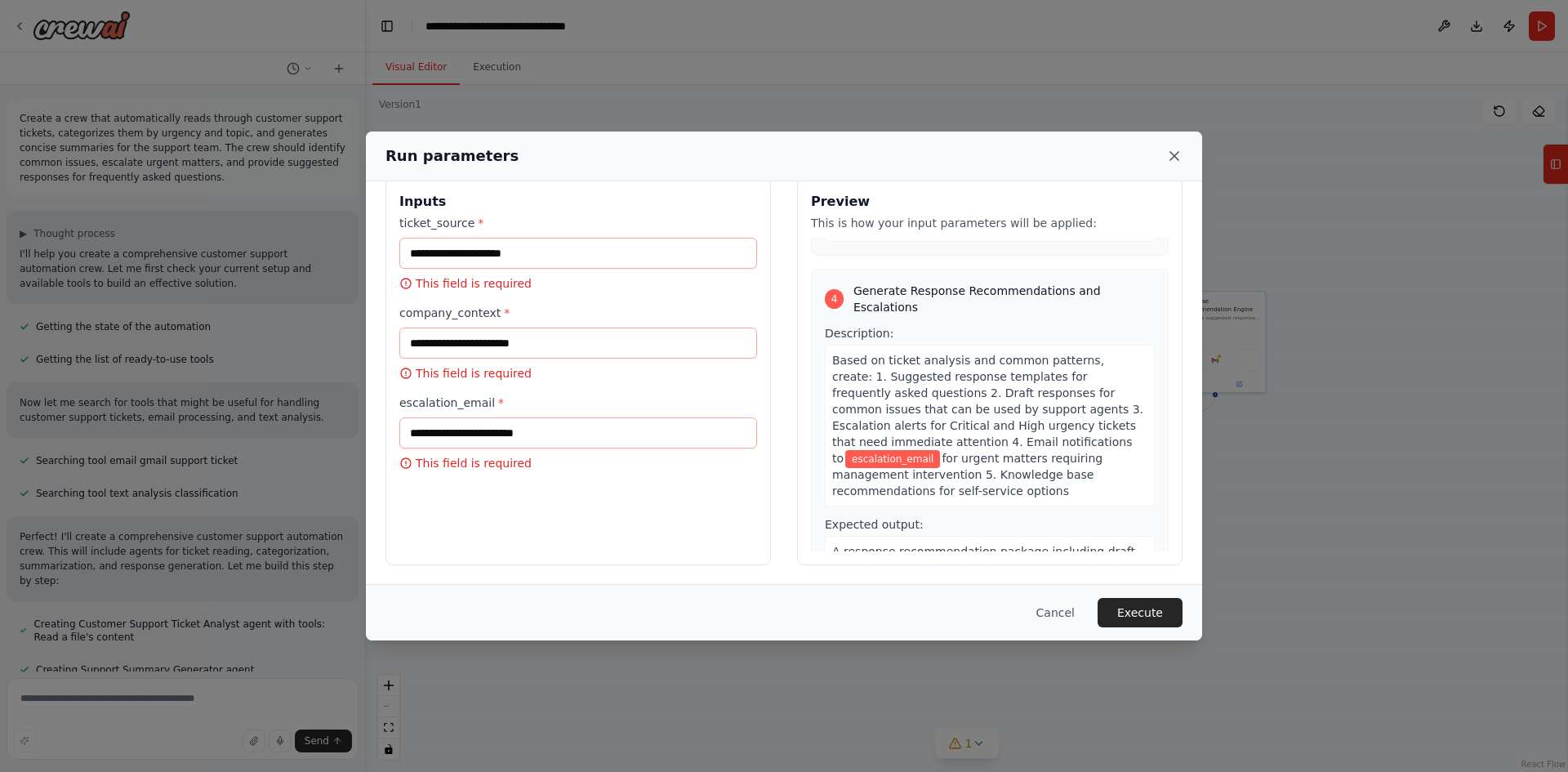
click at [1175, 160] on icon at bounding box center [1174, 155] width 16 height 16
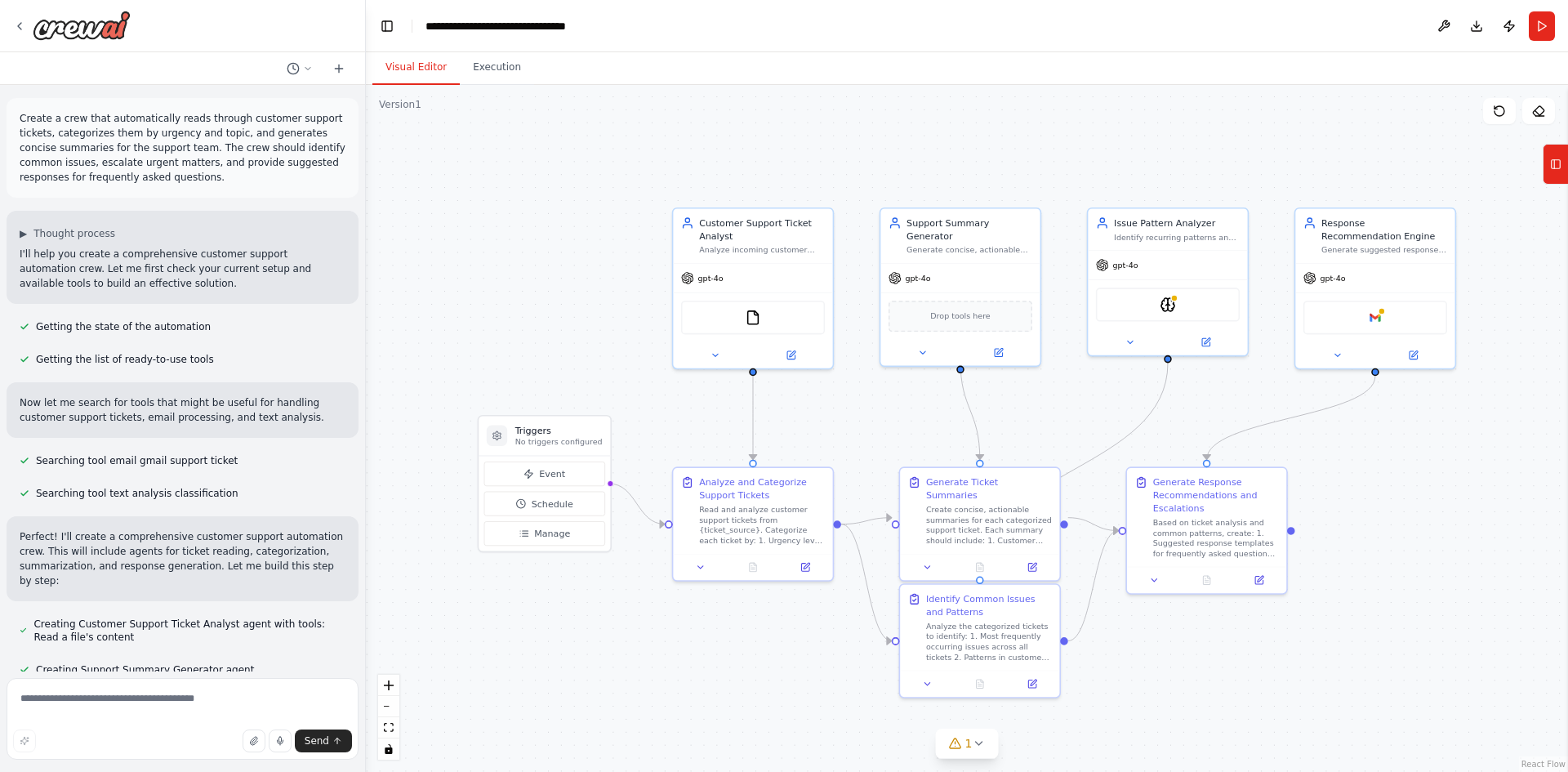
drag, startPoint x: 684, startPoint y: 375, endPoint x: 469, endPoint y: 367, distance: 215.1
click at [469, 367] on div ".deletable-edge-delete-btn { width: 20px; height: 20px; border: 0px solid #ffff…" at bounding box center [967, 428] width 1202 height 687
